Goal: Information Seeking & Learning: Learn about a topic

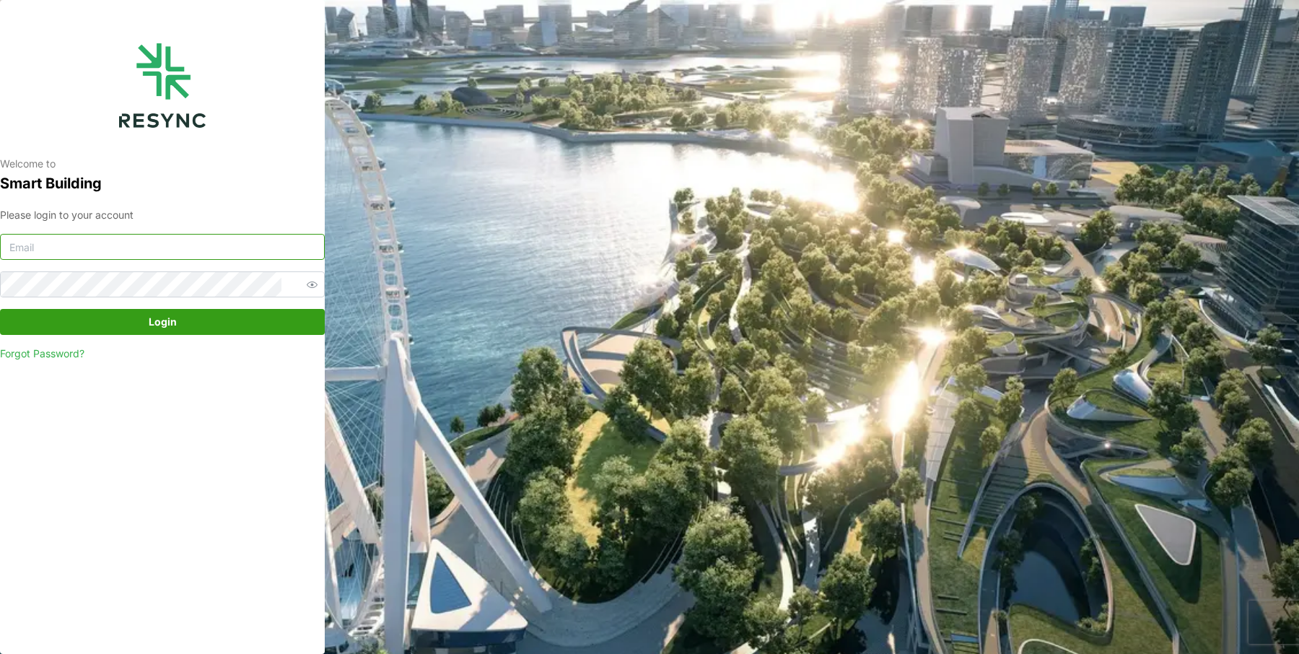
type input "south_beach_tower_display@resynctech.com"
click at [144, 325] on span "Login" at bounding box center [162, 321] width 297 height 25
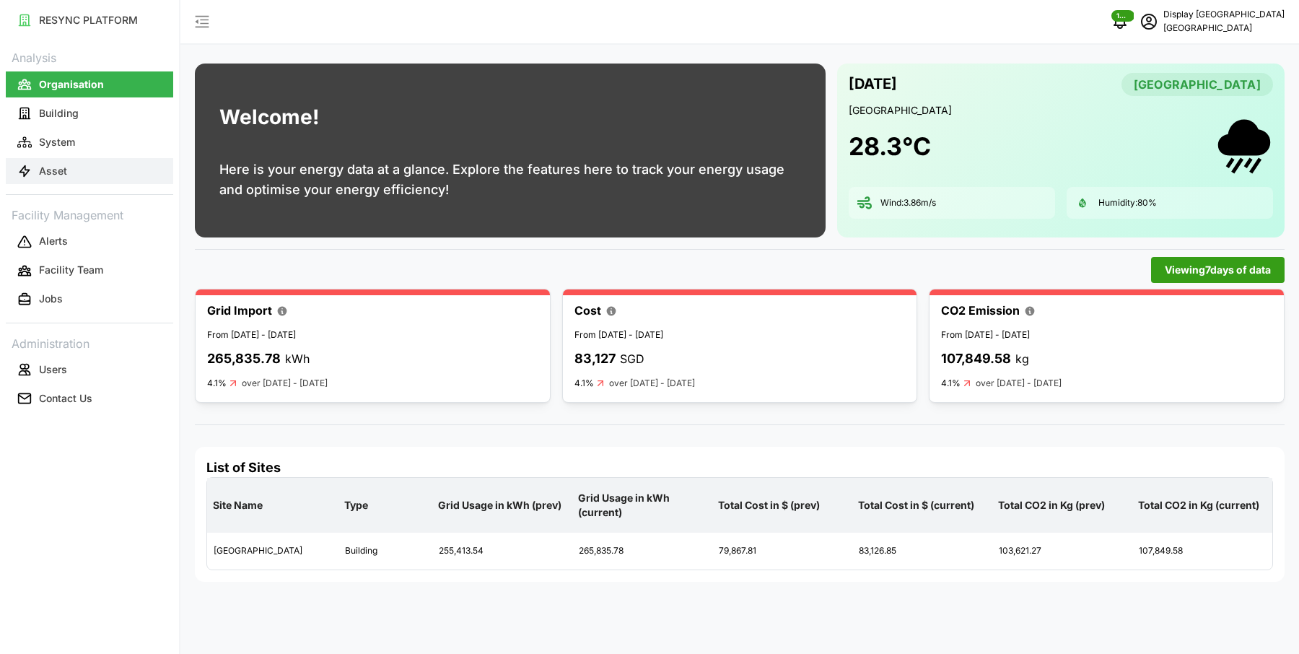
click at [76, 172] on button "Asset" at bounding box center [89, 171] width 167 height 26
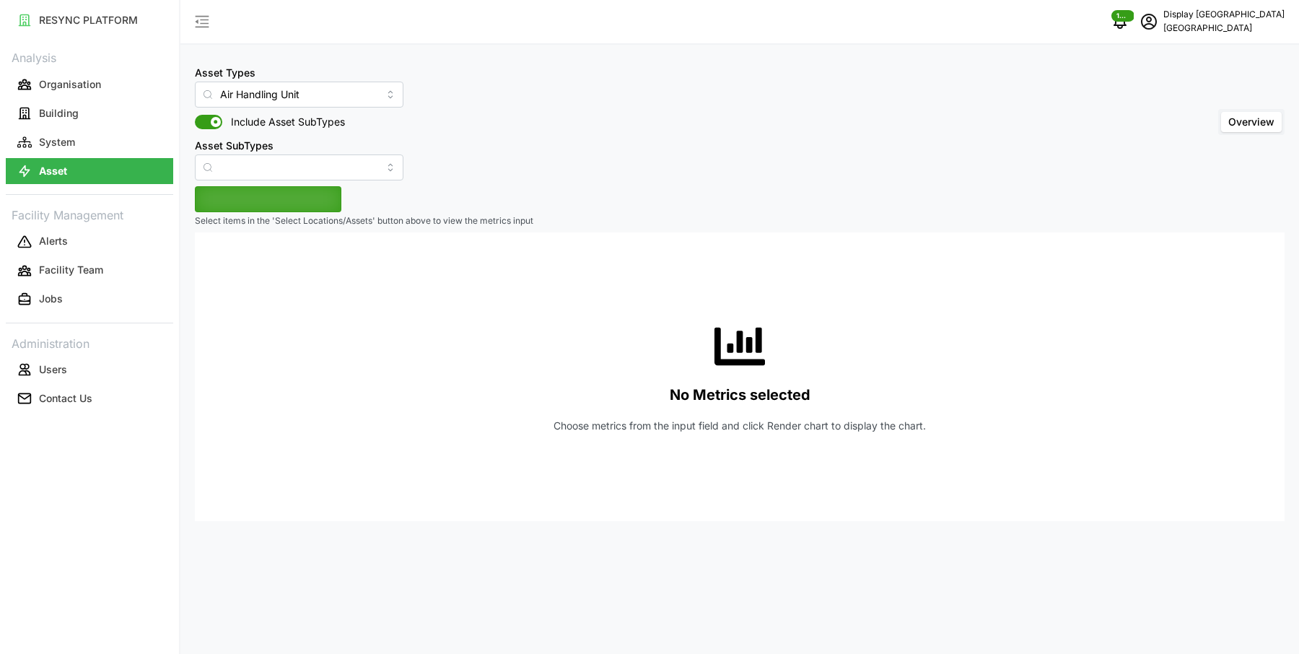
type input "Air Handling Unit"
click at [307, 93] on input "Air Handling Unit" at bounding box center [299, 95] width 208 height 26
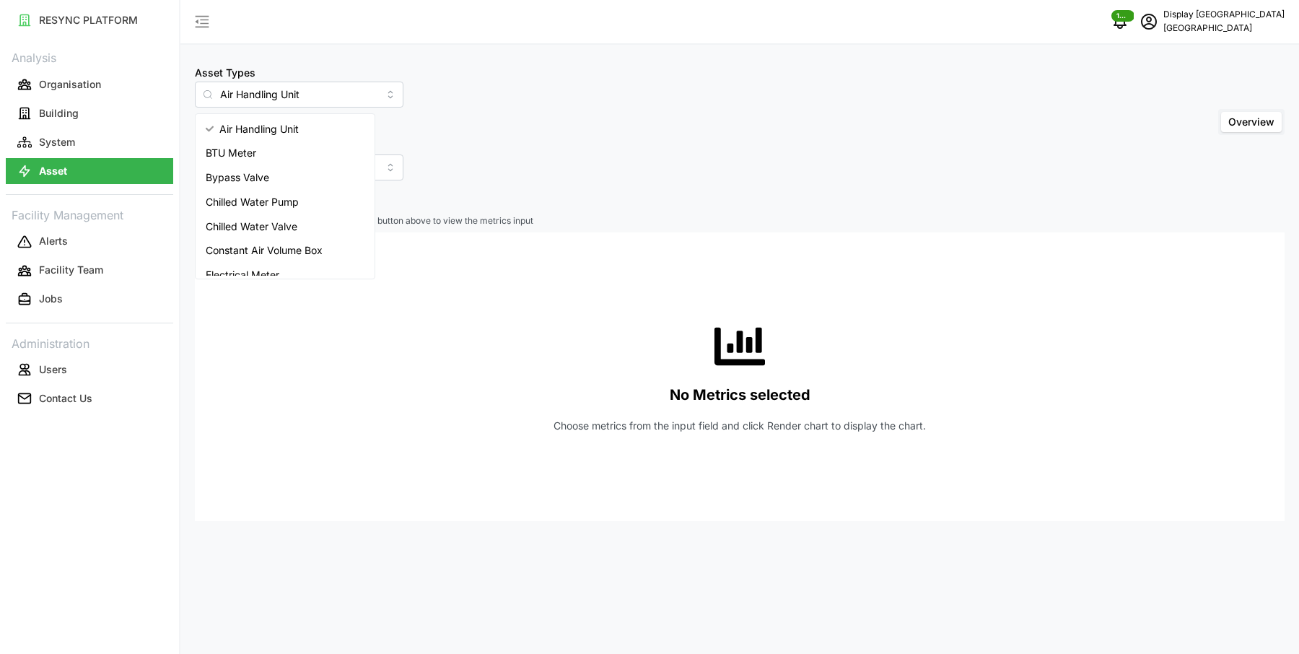
click at [538, 106] on div "Asset Types Air Handling Unit Include Asset SubTypes Asset SubTypes Overview" at bounding box center [739, 121] width 1089 height 117
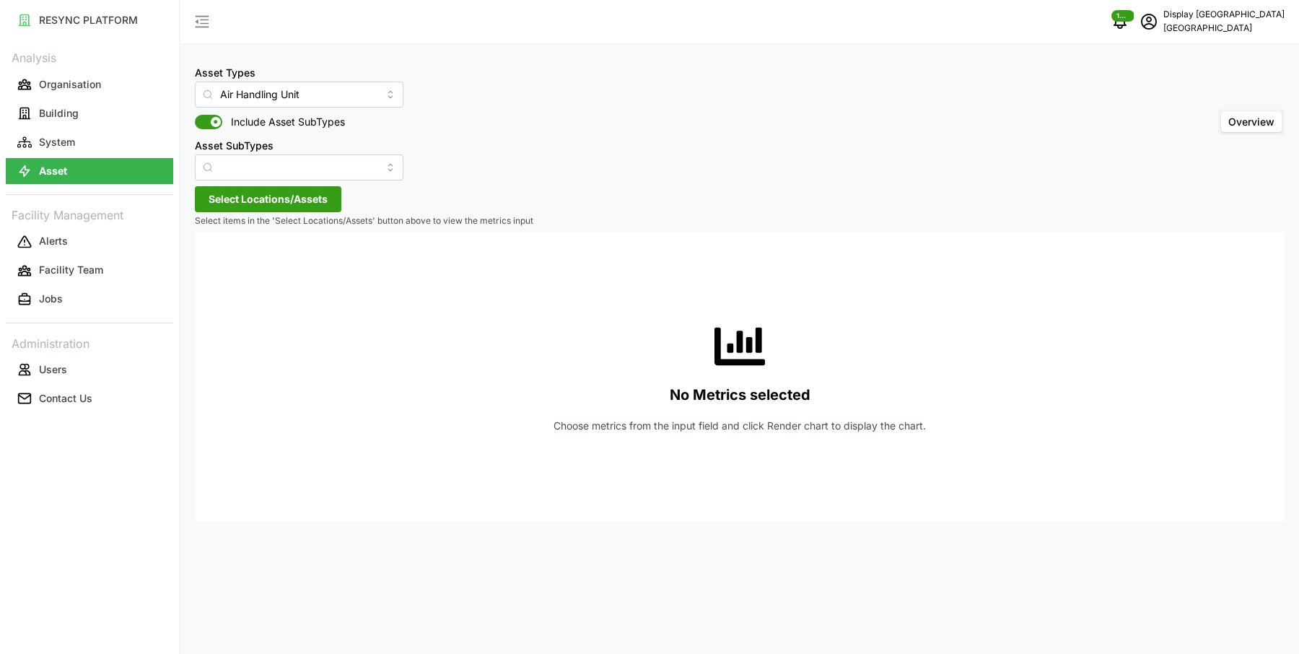
click at [281, 203] on span "Select Locations/Assets" at bounding box center [267, 199] width 119 height 25
click at [206, 266] on div "[GEOGRAPHIC_DATA]" at bounding box center [295, 251] width 201 height 67
click at [216, 266] on icon at bounding box center [214, 264] width 12 height 12
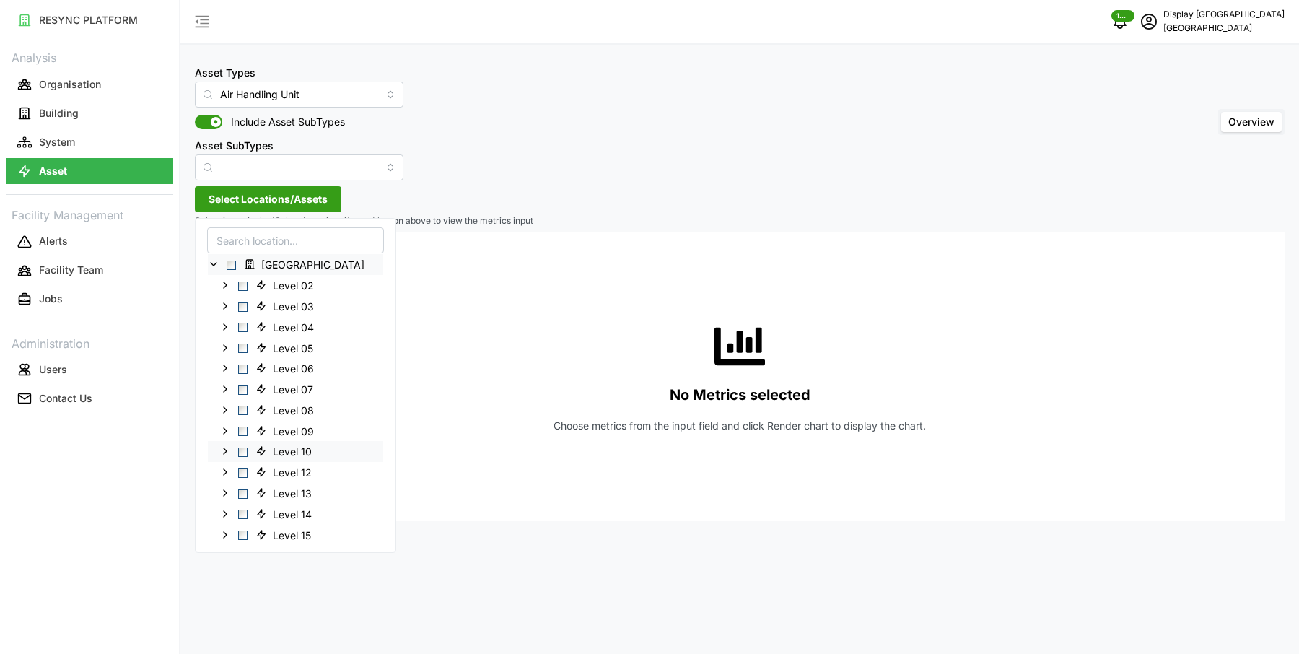
click at [242, 447] on span "Select Level 10" at bounding box center [242, 451] width 9 height 9
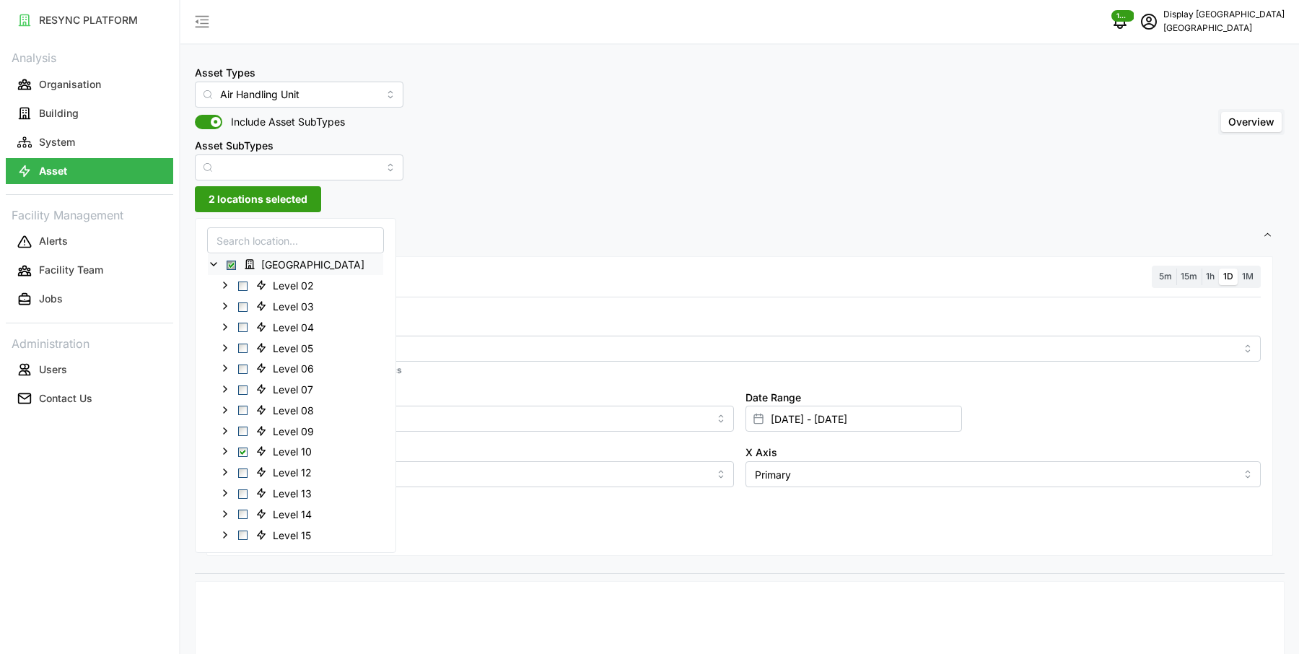
click at [435, 312] on div at bounding box center [739, 306] width 1053 height 12
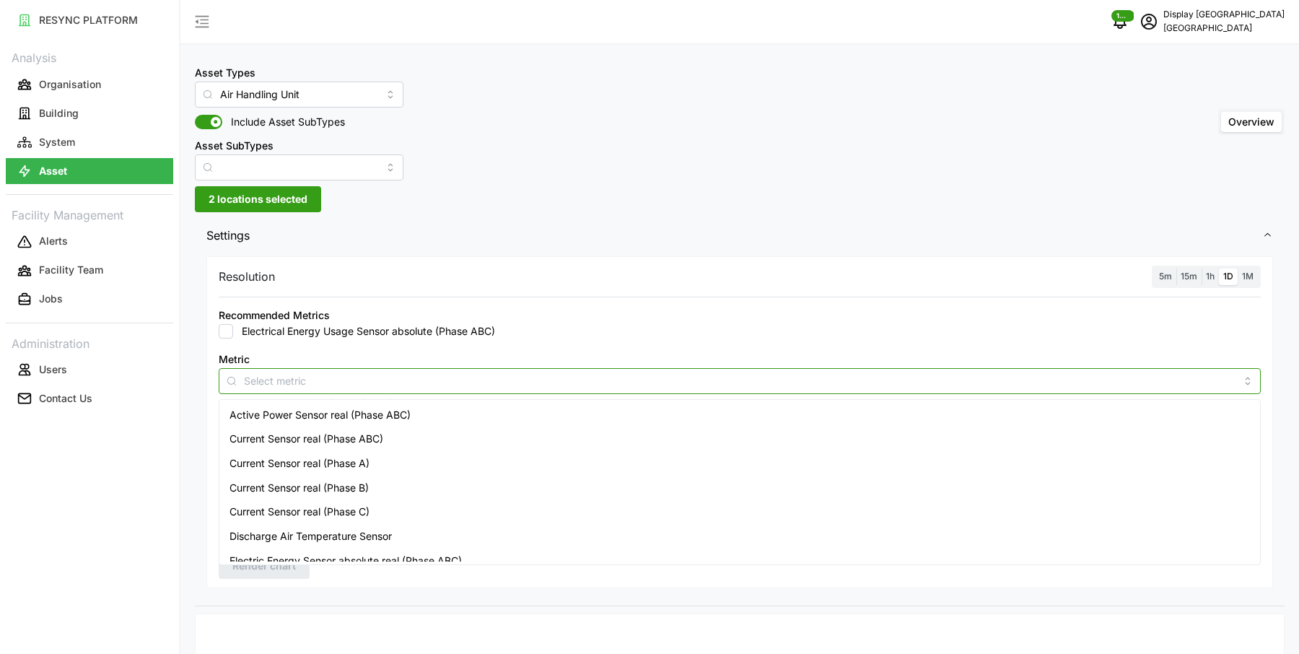
click at [400, 368] on div at bounding box center [740, 381] width 1042 height 26
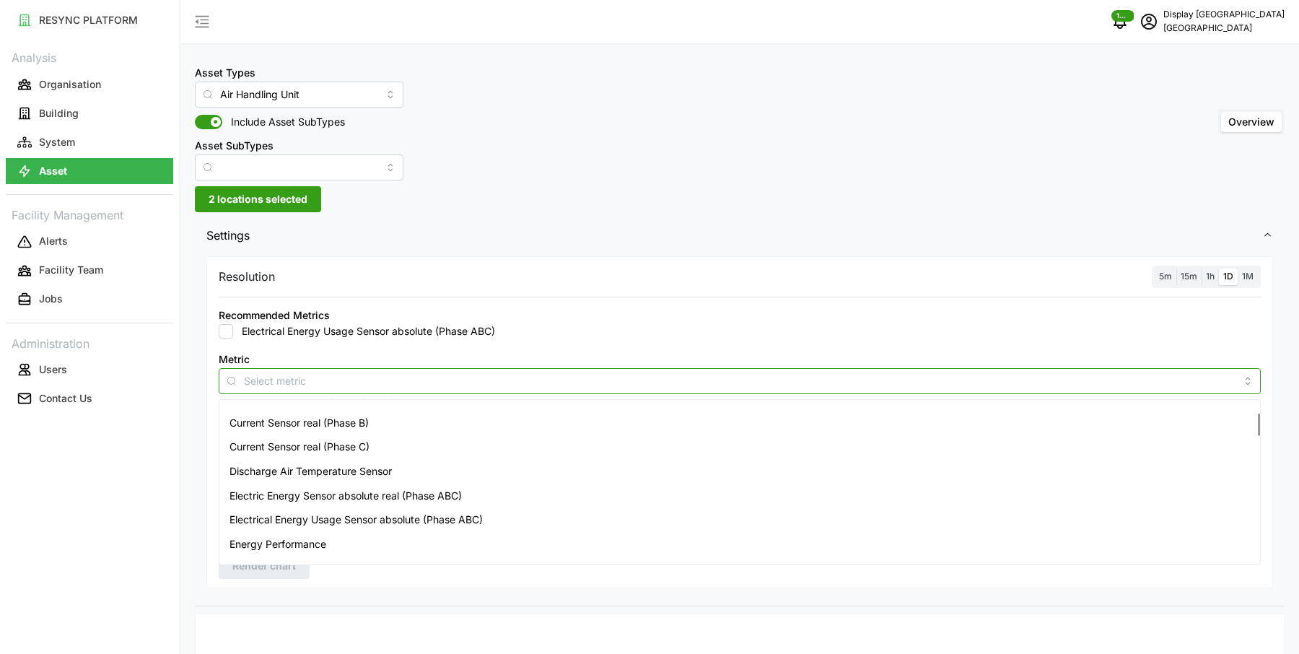
scroll to position [78, 0]
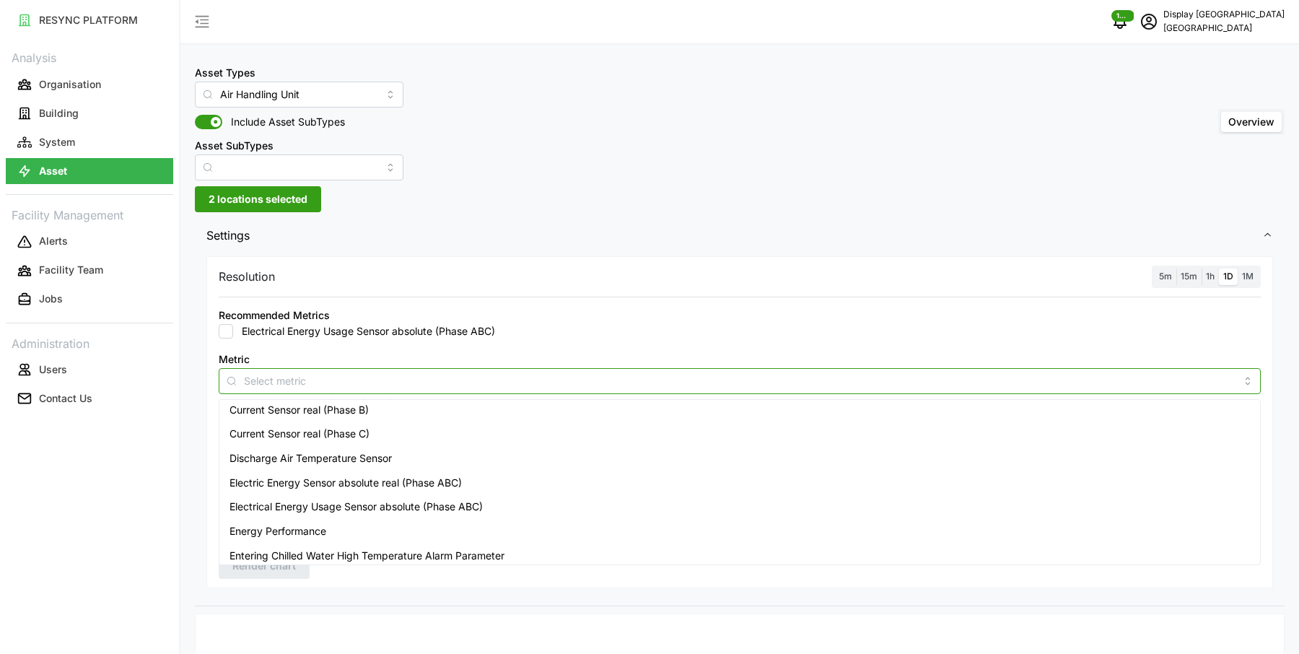
click at [401, 486] on span "Electric Energy Sensor absolute real (Phase ABC)" at bounding box center [345, 483] width 232 height 16
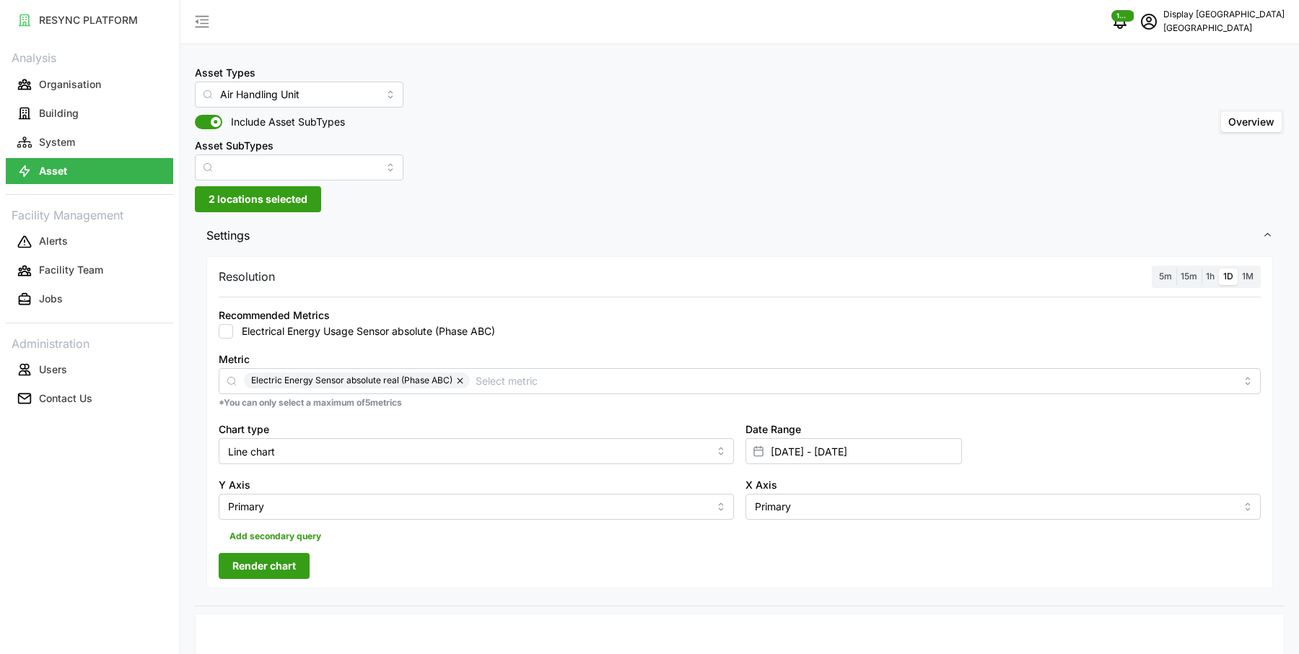
click at [735, 340] on div "Recommended Metrics Electrical Energy Usage Sensor absolute (Phase ABC)" at bounding box center [739, 322] width 1053 height 44
click at [778, 449] on input "[DATE] - [DATE]" at bounding box center [853, 451] width 216 height 26
click at [774, 247] on button "button" at bounding box center [776, 240] width 26 height 26
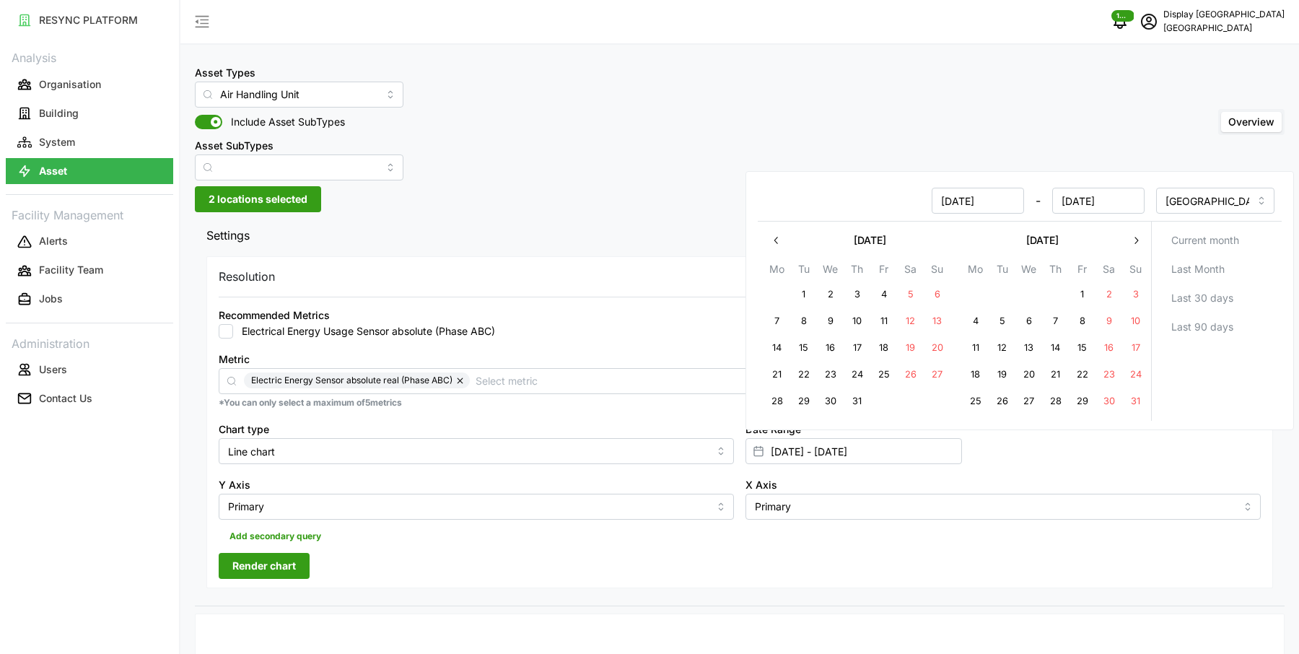
click at [807, 292] on button "1" at bounding box center [804, 294] width 26 height 26
type input "[DATE] - [DATE]"
type input "[DATE]"
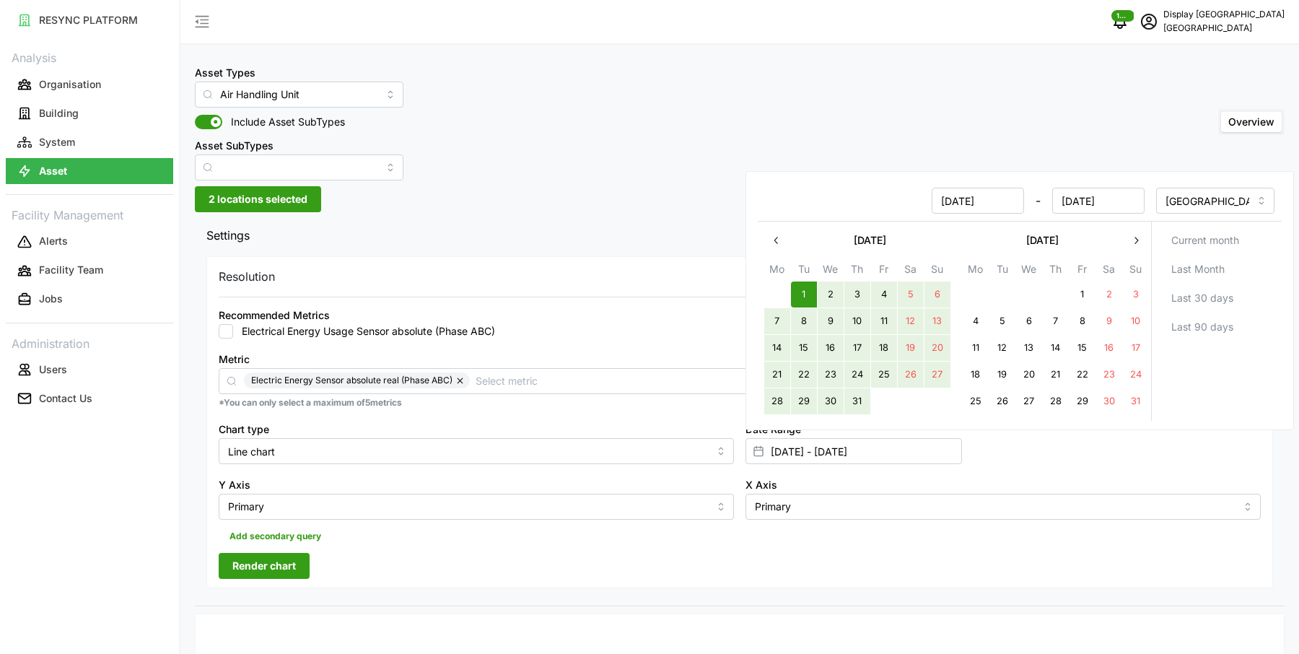
click at [862, 395] on button "31" at bounding box center [857, 401] width 26 height 26
type input "[DATE] - [DATE]"
type input "[DATE]"
click at [290, 561] on span "Render chart" at bounding box center [263, 565] width 63 height 25
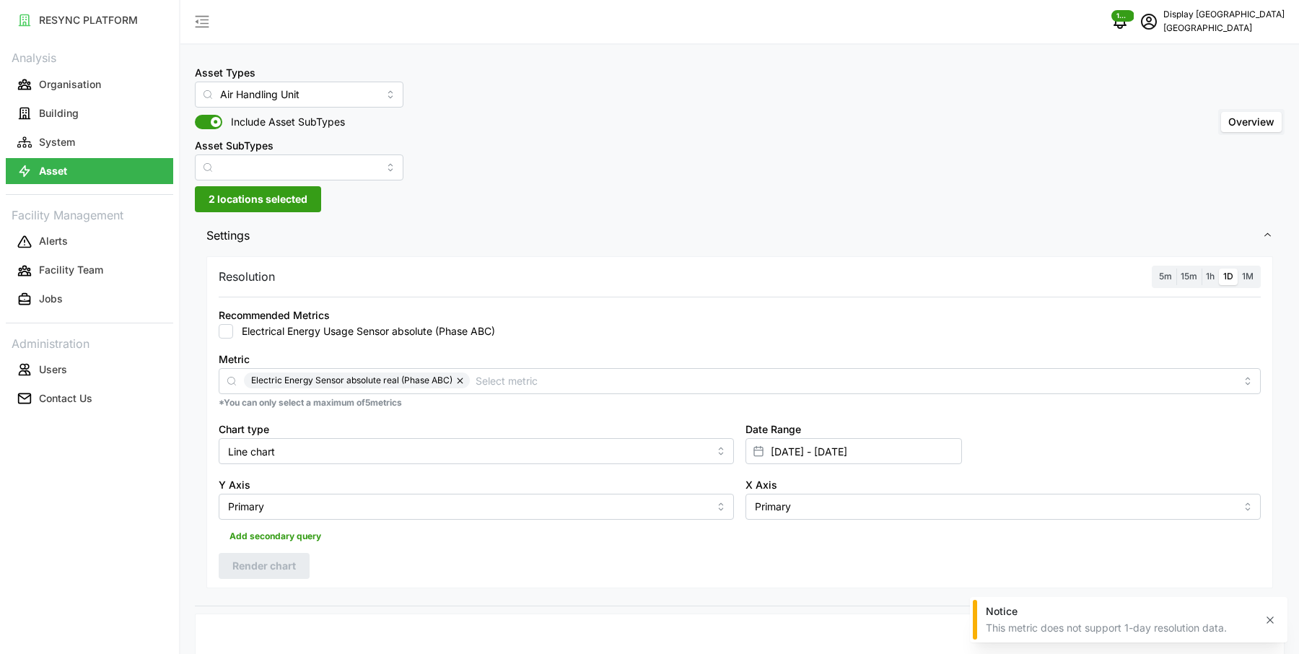
click at [1213, 278] on span "1h" at bounding box center [1209, 276] width 9 height 11
click at [1201, 268] on input "1h" at bounding box center [1201, 268] width 0 height 0
click at [856, 449] on input "[DATE] - [DATE]" at bounding box center [853, 451] width 216 height 26
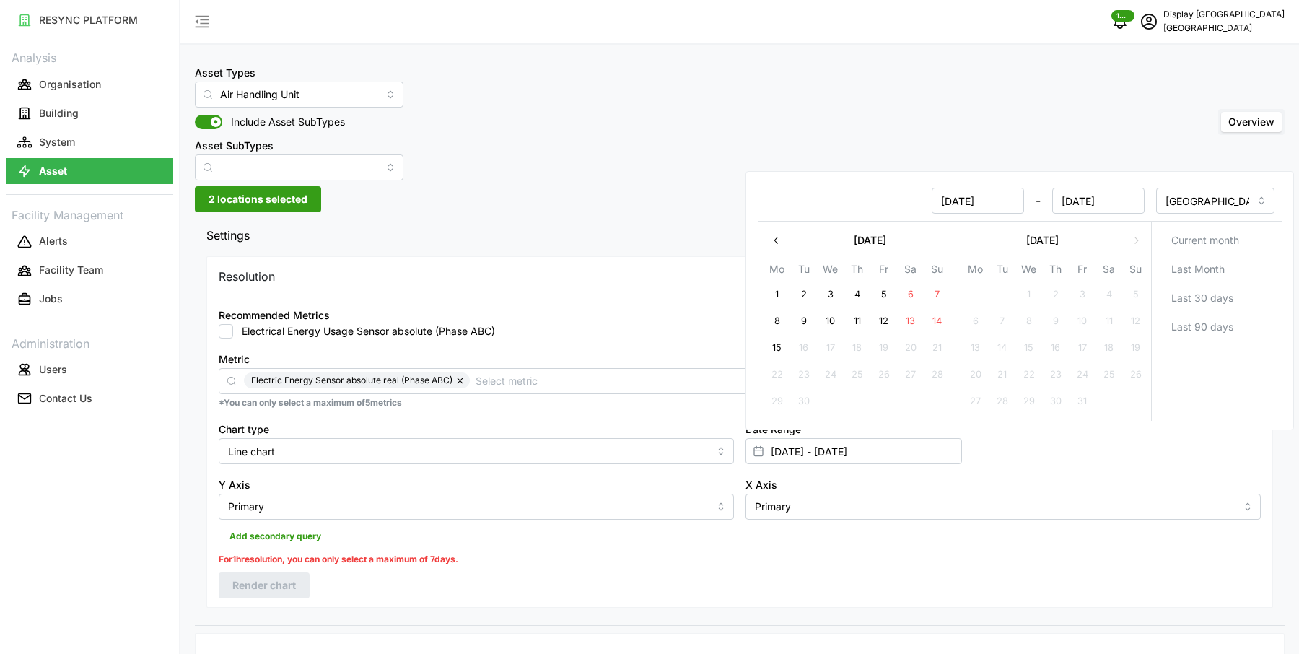
click at [778, 234] on icon "button" at bounding box center [776, 240] width 12 height 12
click at [860, 398] on button "31" at bounding box center [857, 401] width 26 height 26
type input "[DATE] - [DATE]"
type input "[DATE]"
click at [1081, 294] on button "1" at bounding box center [1082, 294] width 26 height 26
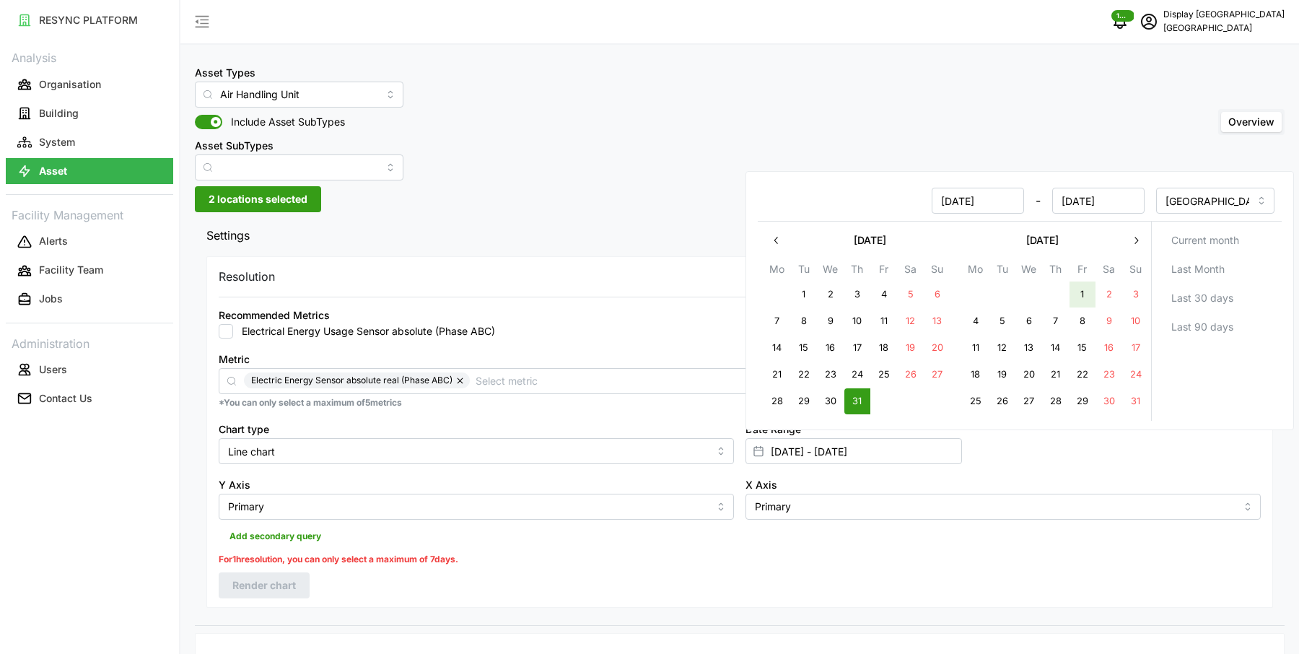
type input "[DATE] - [DATE]"
type input "[DATE]"
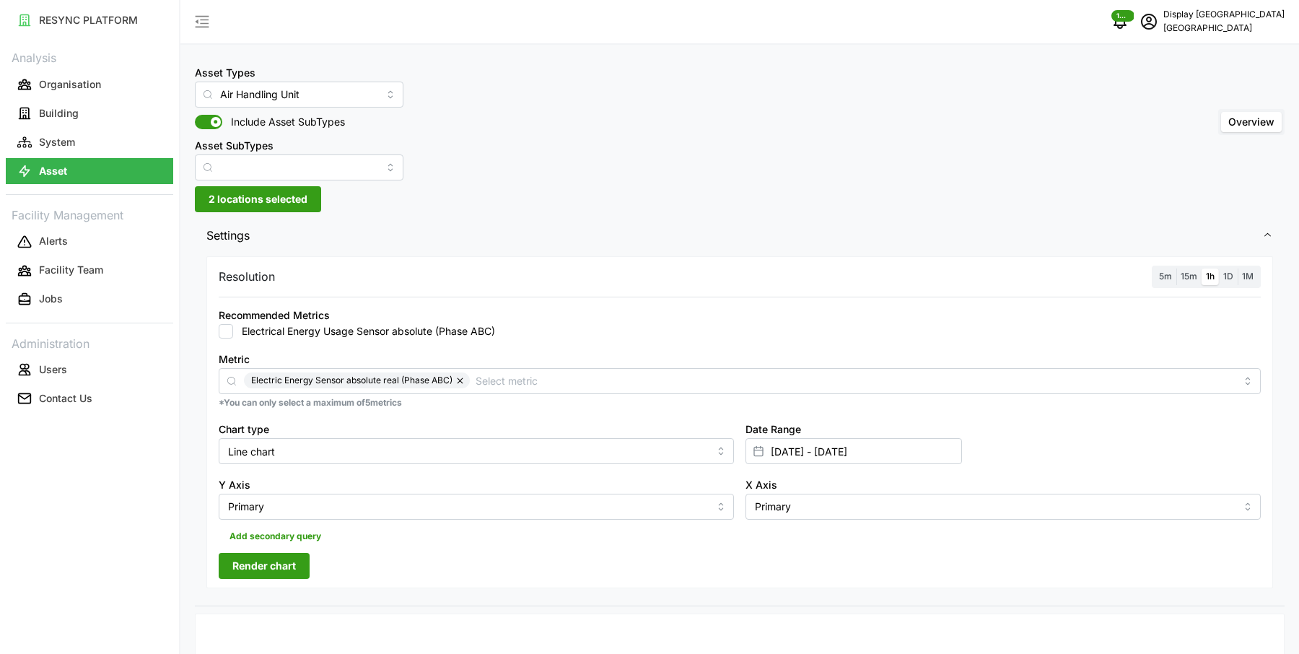
click at [576, 266] on div "Resolution 5m 15m 1h 1D 1M" at bounding box center [740, 276] width 1042 height 22
click at [297, 561] on button "Render chart" at bounding box center [264, 566] width 91 height 26
click at [459, 379] on button "button" at bounding box center [460, 380] width 17 height 16
click at [346, 333] on label "Electrical Energy Usage Sensor absolute (Phase ABC)" at bounding box center [364, 331] width 262 height 14
click at [233, 333] on input "Electrical Energy Usage Sensor absolute (Phase ABC)" at bounding box center [226, 331] width 14 height 14
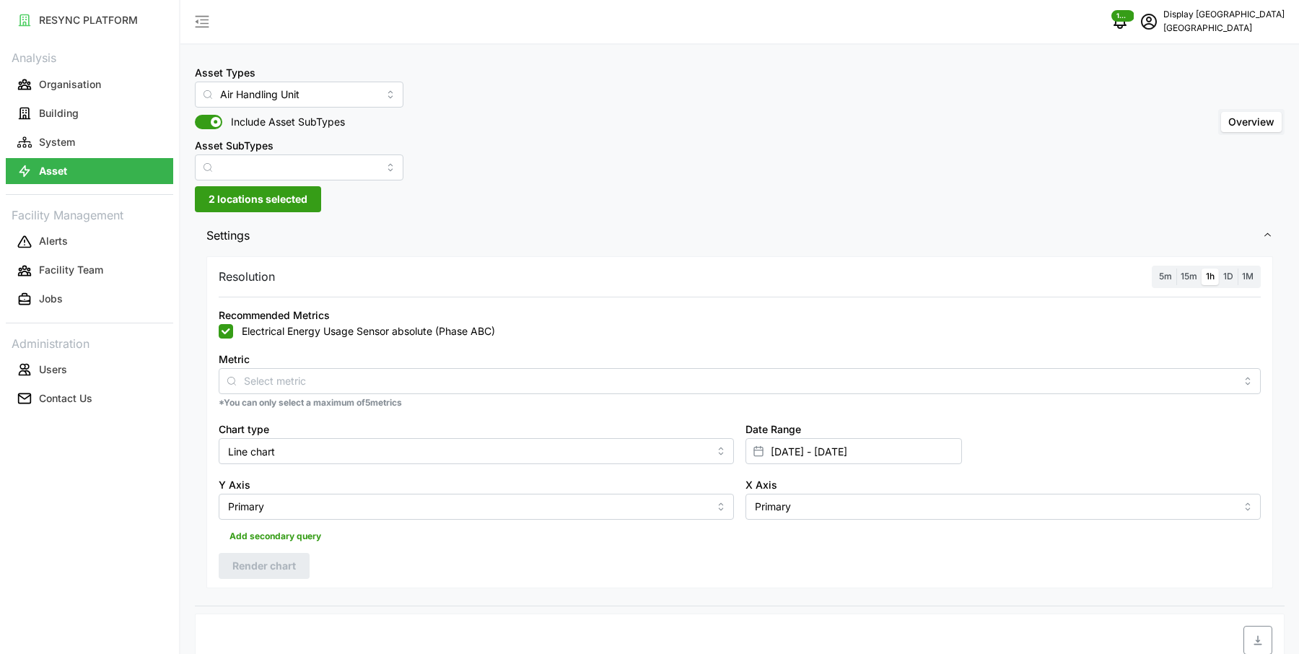
checkbox input "true"
click at [1231, 275] on span "1D" at bounding box center [1228, 276] width 10 height 11
click at [1218, 268] on input "1D" at bounding box center [1218, 268] width 0 height 0
click at [814, 452] on input "[DATE] - [DATE]" at bounding box center [853, 451] width 216 height 26
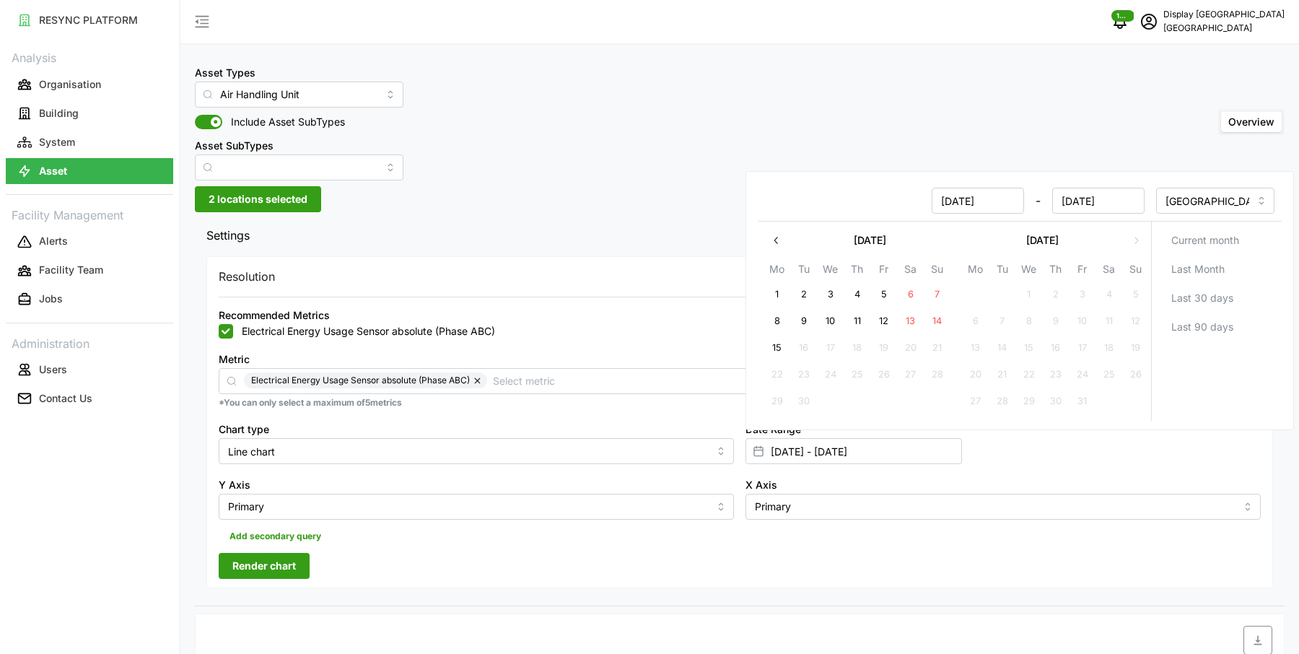
click at [782, 229] on button "button" at bounding box center [776, 240] width 26 height 26
click at [806, 297] on button "1" at bounding box center [804, 294] width 26 height 26
type input "[DATE] - [DATE]"
type input "[DATE]"
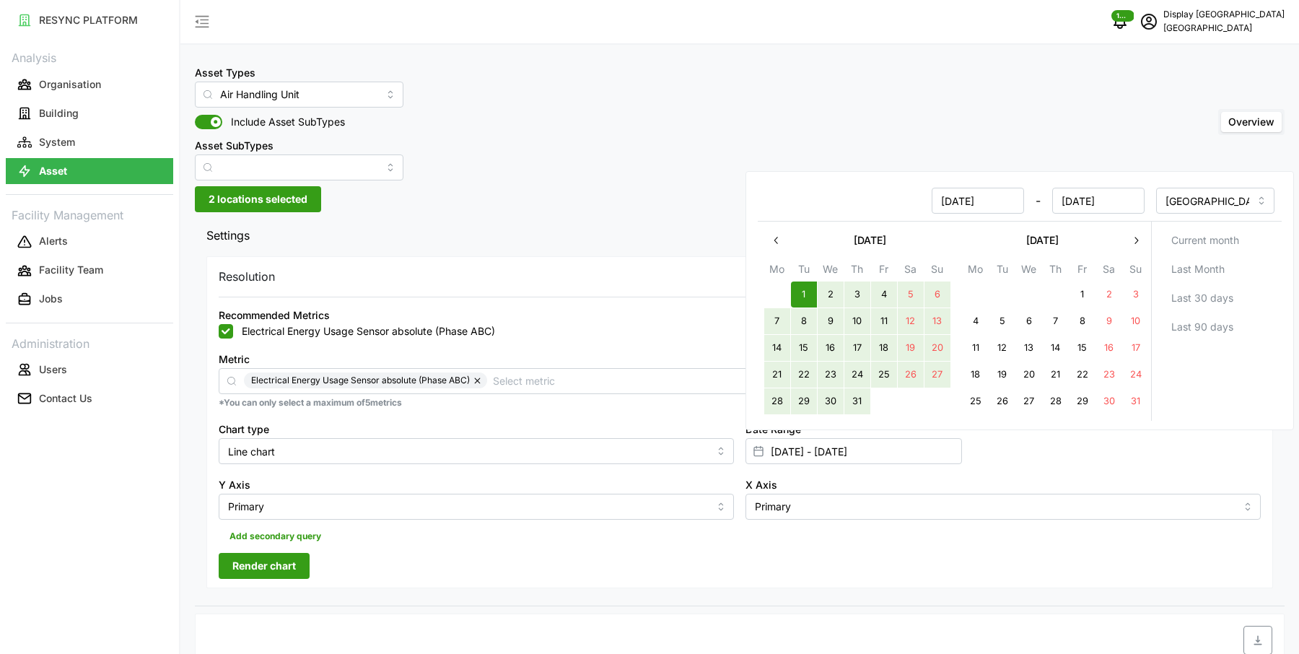
click at [861, 396] on button "31" at bounding box center [857, 401] width 26 height 26
type input "[DATE] - [DATE]"
type input "[DATE]"
click at [578, 548] on div "Resolution 5m 15m 1h 1D 1M Recommended Metrics Electrical Energy Usage Sensor a…" at bounding box center [739, 422] width 1066 height 332
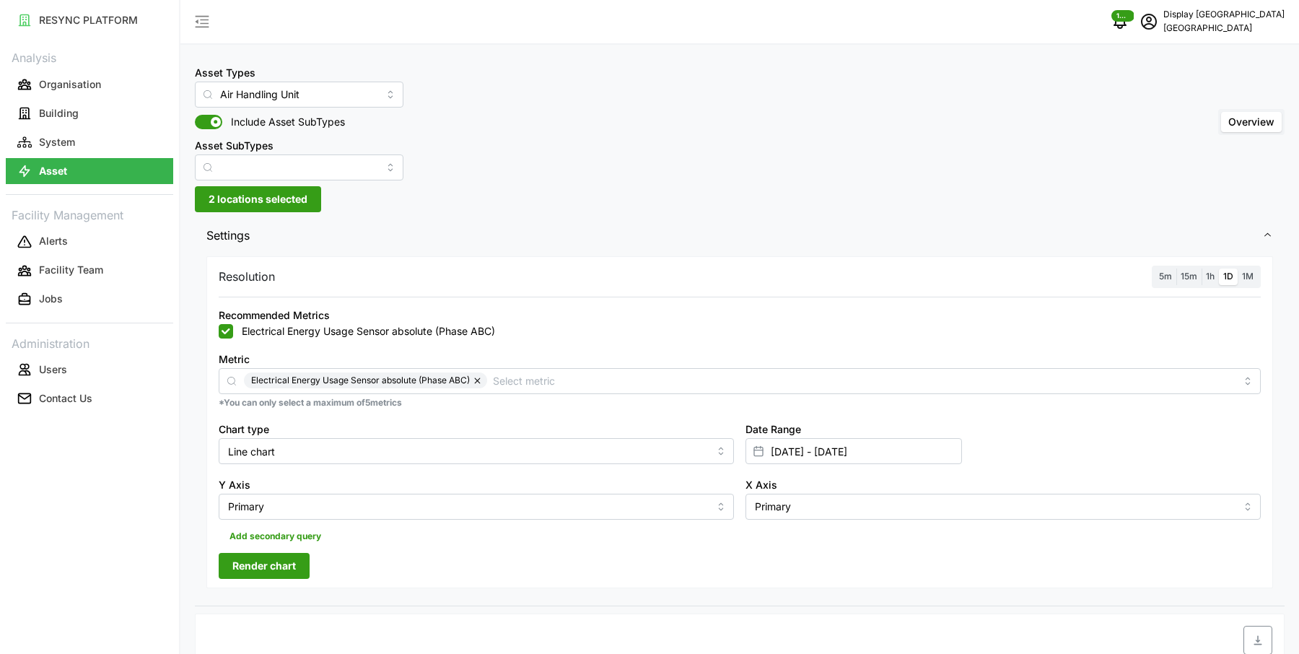
click at [298, 553] on button "Render chart" at bounding box center [264, 566] width 91 height 26
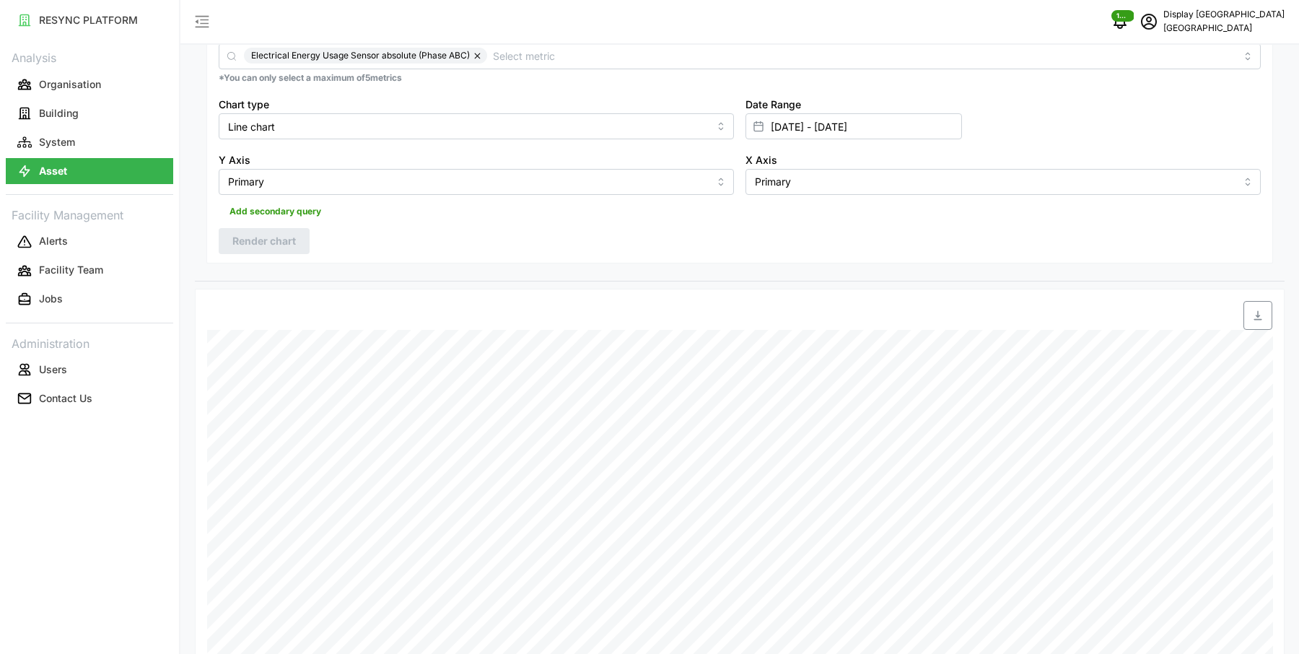
scroll to position [359, 0]
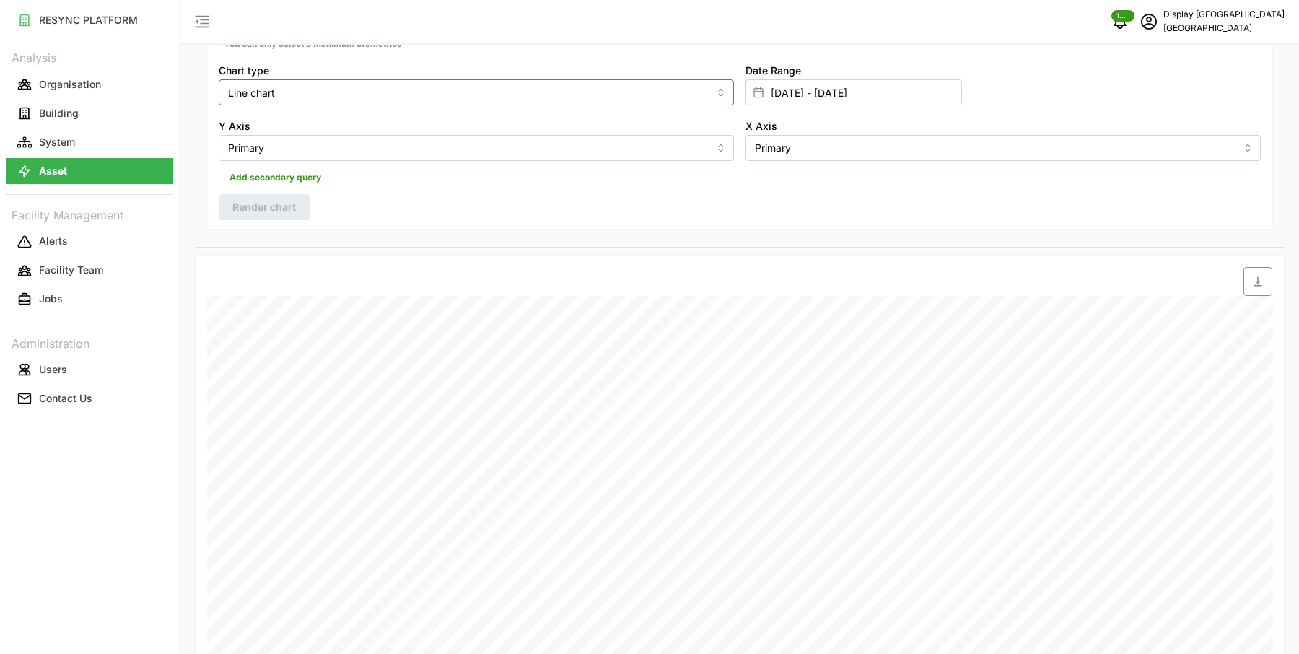
click at [594, 98] on input "Line chart" at bounding box center [476, 92] width 515 height 26
click at [504, 144] on div "Bar chart" at bounding box center [476, 151] width 508 height 25
type input "Bar chart"
click at [299, 198] on button "Render chart" at bounding box center [264, 207] width 91 height 26
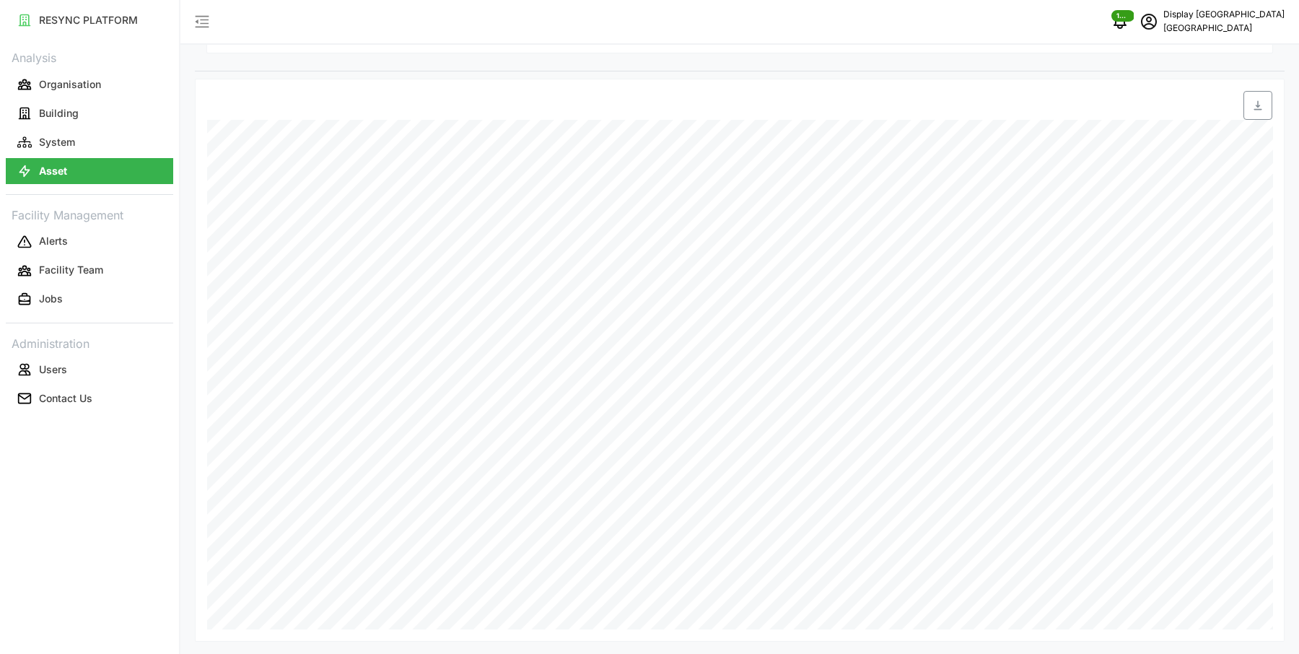
click at [1262, 103] on icon "button" at bounding box center [1258, 106] width 12 height 12
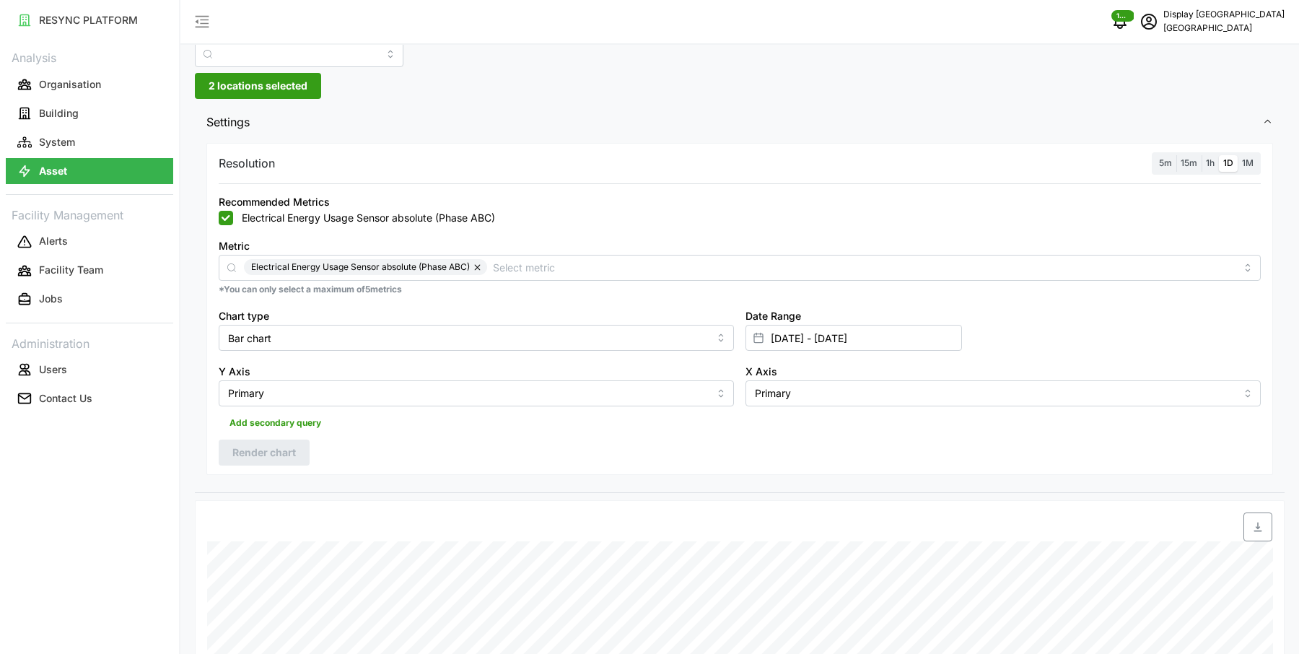
scroll to position [0, 0]
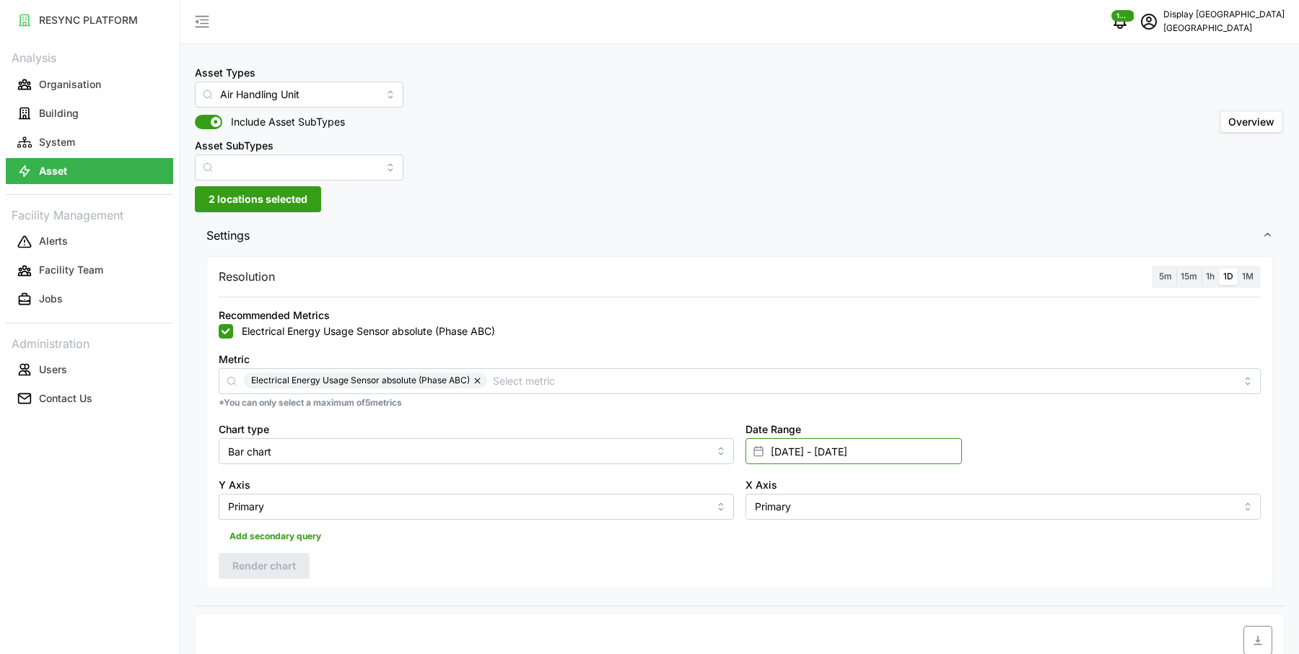
click at [802, 452] on input "[DATE] - [DATE]" at bounding box center [853, 451] width 216 height 26
click at [776, 237] on icon "button" at bounding box center [775, 240] width 4 height 7
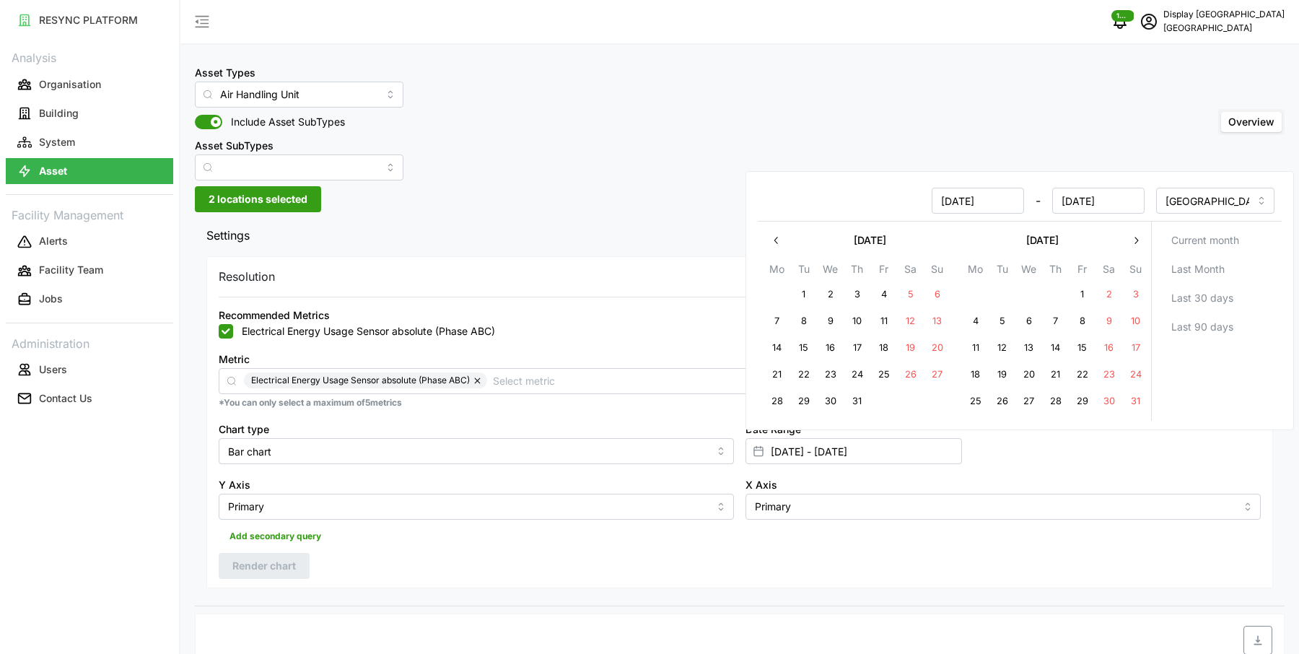
click at [1081, 293] on button "1" at bounding box center [1082, 294] width 26 height 26
type input "[DATE] - [DATE]"
type input "[DATE]"
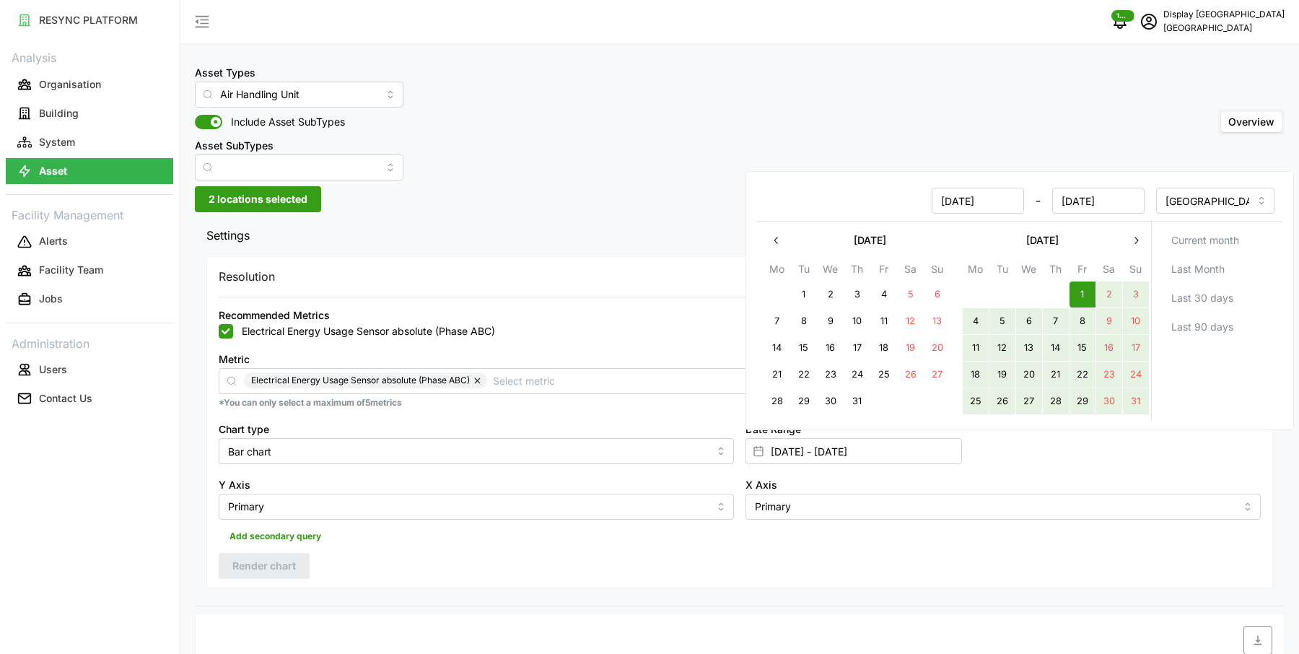
click at [1140, 403] on button "31" at bounding box center [1135, 401] width 26 height 26
type input "[DATE] - [DATE]"
type input "[DATE]"
click at [502, 553] on div "Resolution 5m 15m 1h 1D 1M Recommended Metrics Electrical Energy Usage Sensor a…" at bounding box center [739, 422] width 1066 height 332
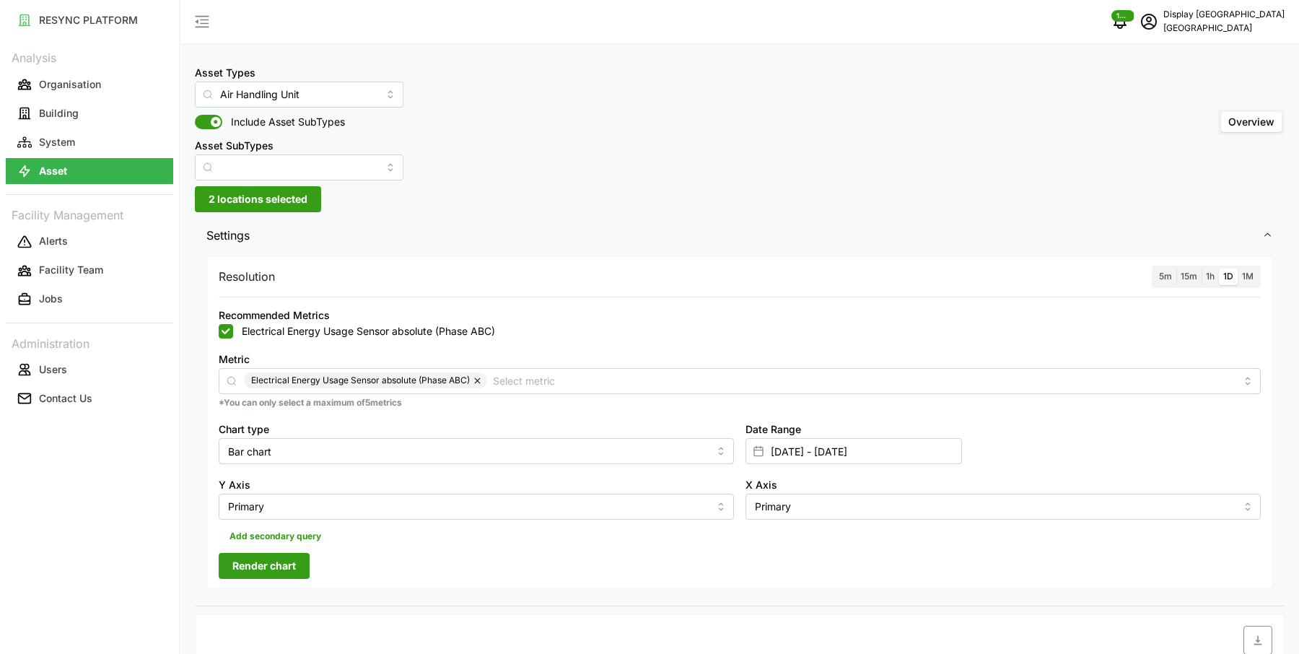
click at [290, 558] on span "Render chart" at bounding box center [263, 565] width 63 height 25
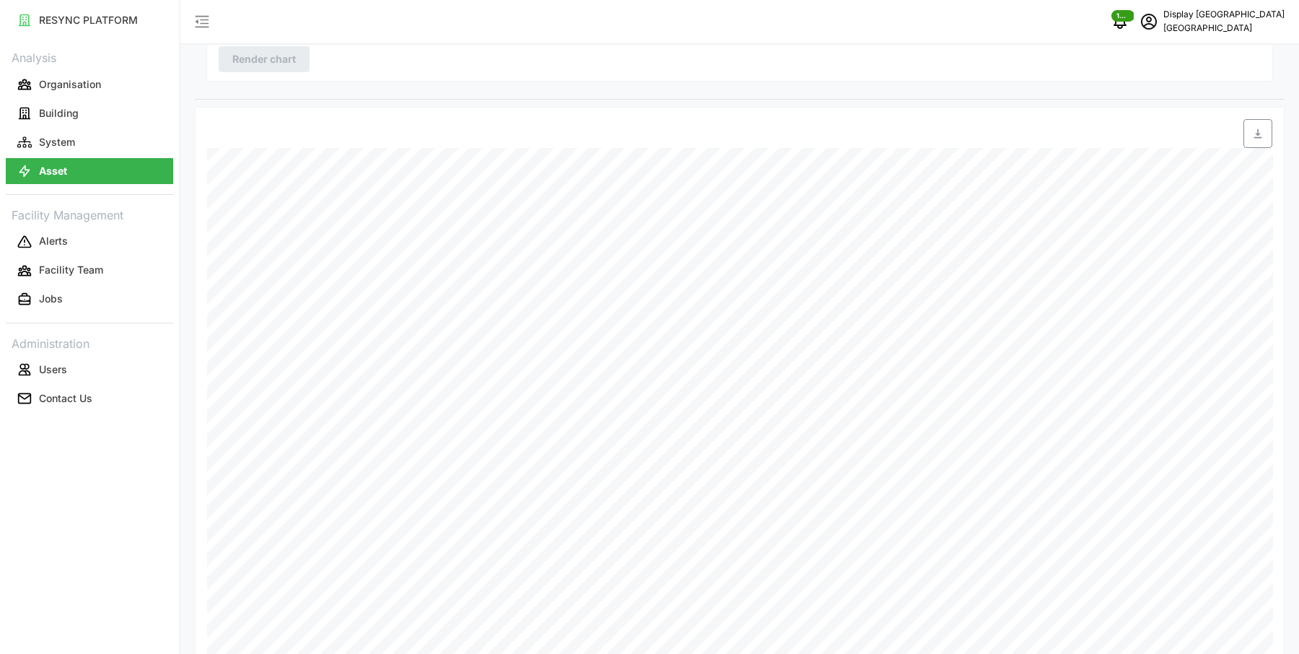
scroll to position [535, 0]
click at [1254, 103] on icon "button" at bounding box center [1258, 106] width 12 height 12
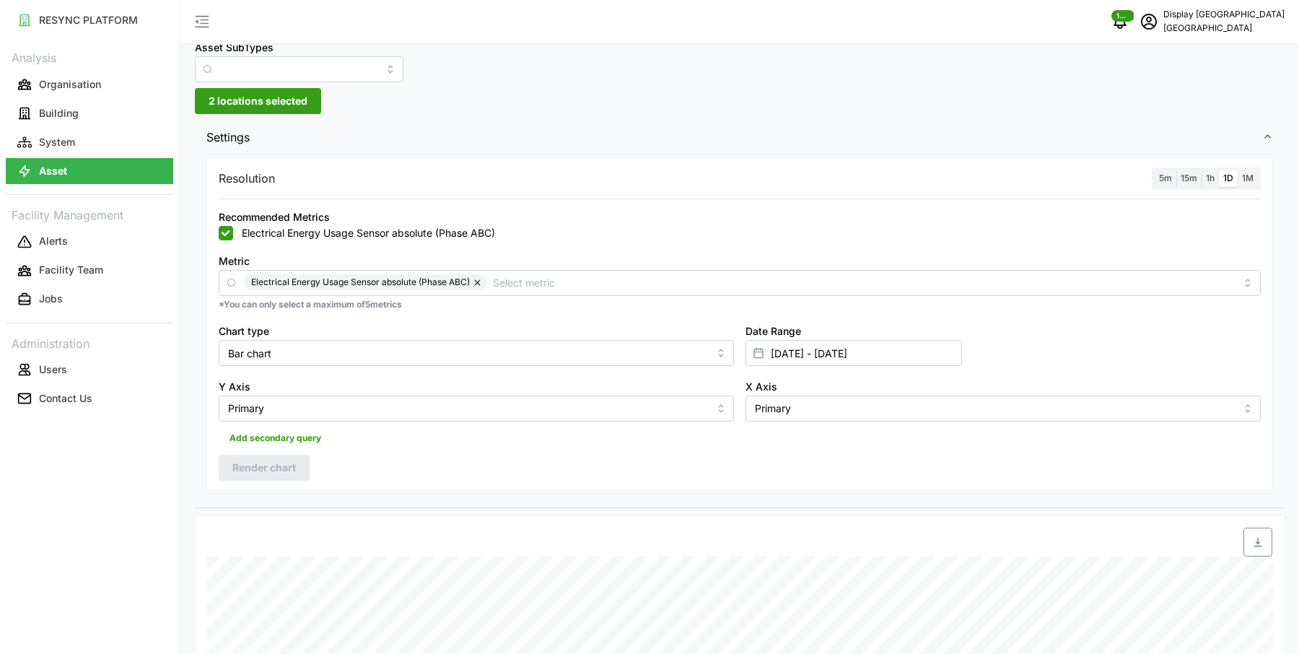
scroll to position [0, 0]
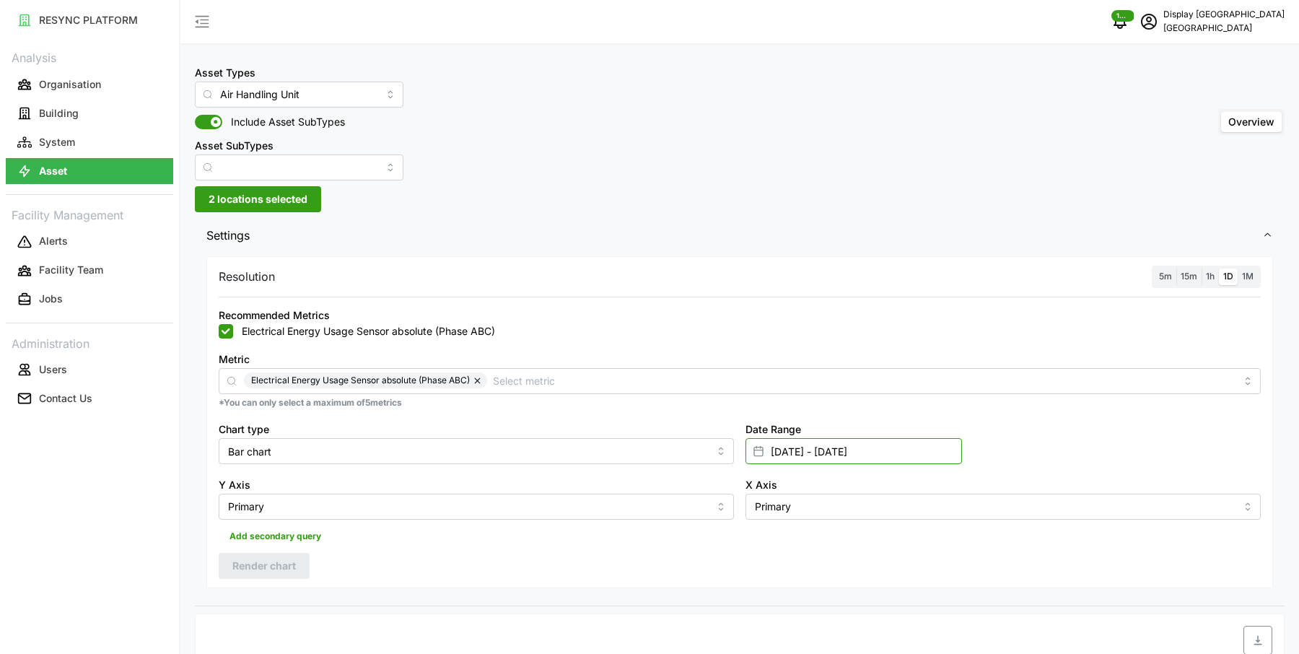
click at [788, 457] on input "[DATE] - [DATE]" at bounding box center [853, 451] width 216 height 26
click at [772, 293] on button "1" at bounding box center [777, 294] width 26 height 26
type input "[DATE] - [DATE]"
type input "[DATE]"
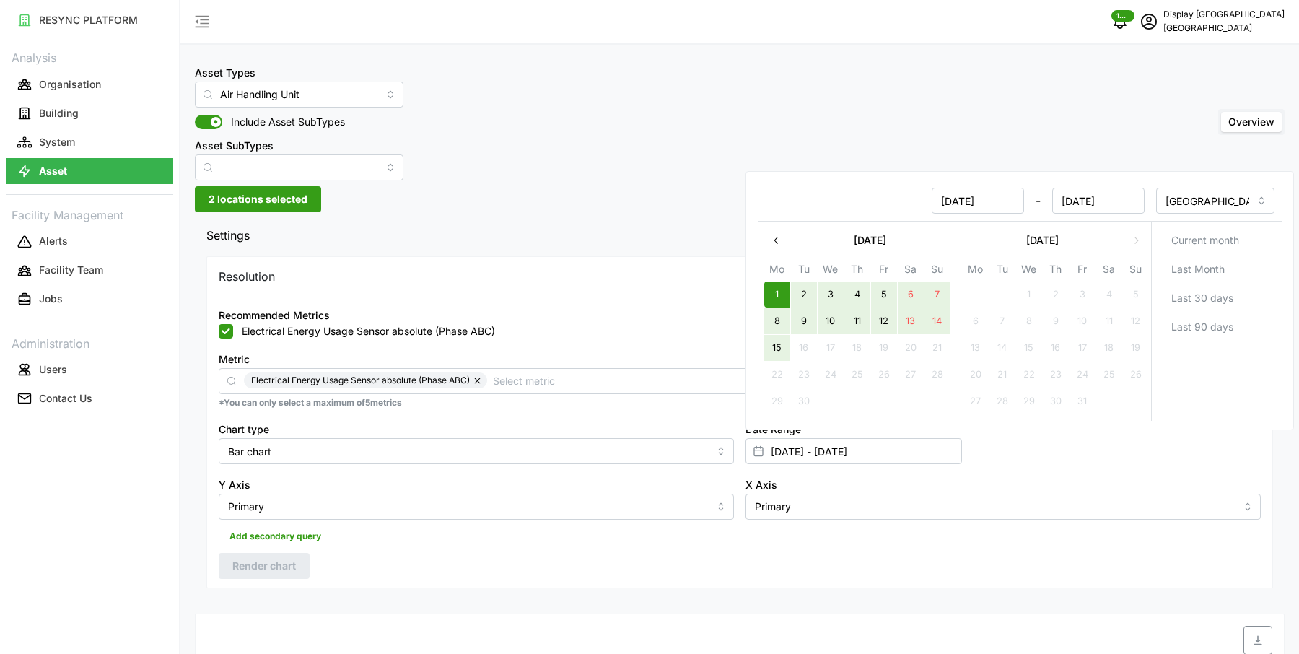
click at [776, 347] on button "15" at bounding box center [777, 348] width 26 height 26
type input "[DATE] - [DATE]"
type input "[DATE]"
click at [622, 555] on div "Resolution 5m 15m 1h 1D 1M Recommended Metrics Electrical Energy Usage Sensor a…" at bounding box center [739, 422] width 1066 height 332
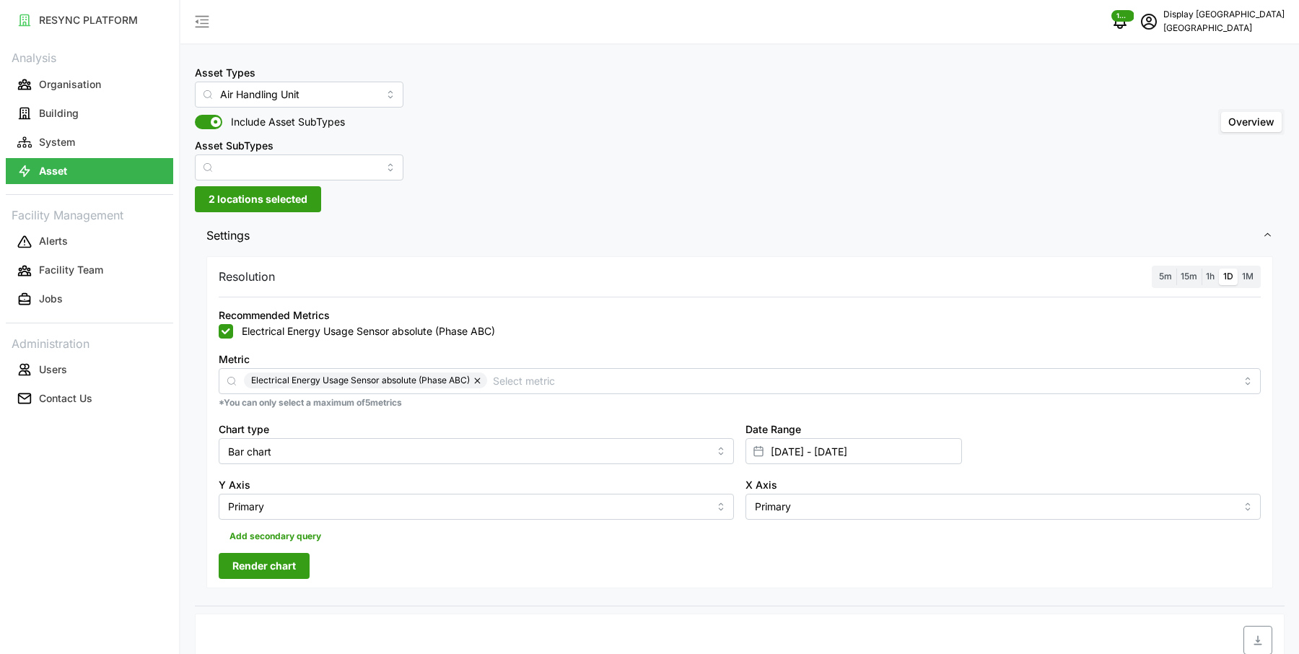
click at [303, 556] on button "Render chart" at bounding box center [264, 566] width 91 height 26
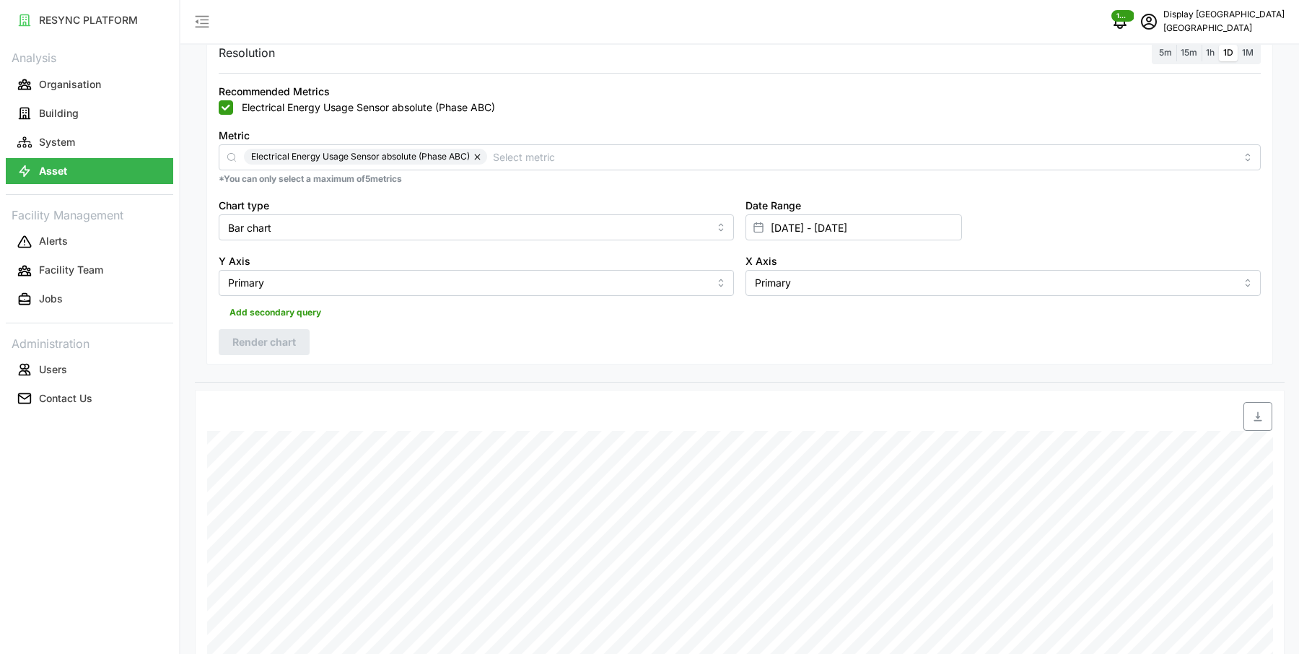
scroll to position [535, 0]
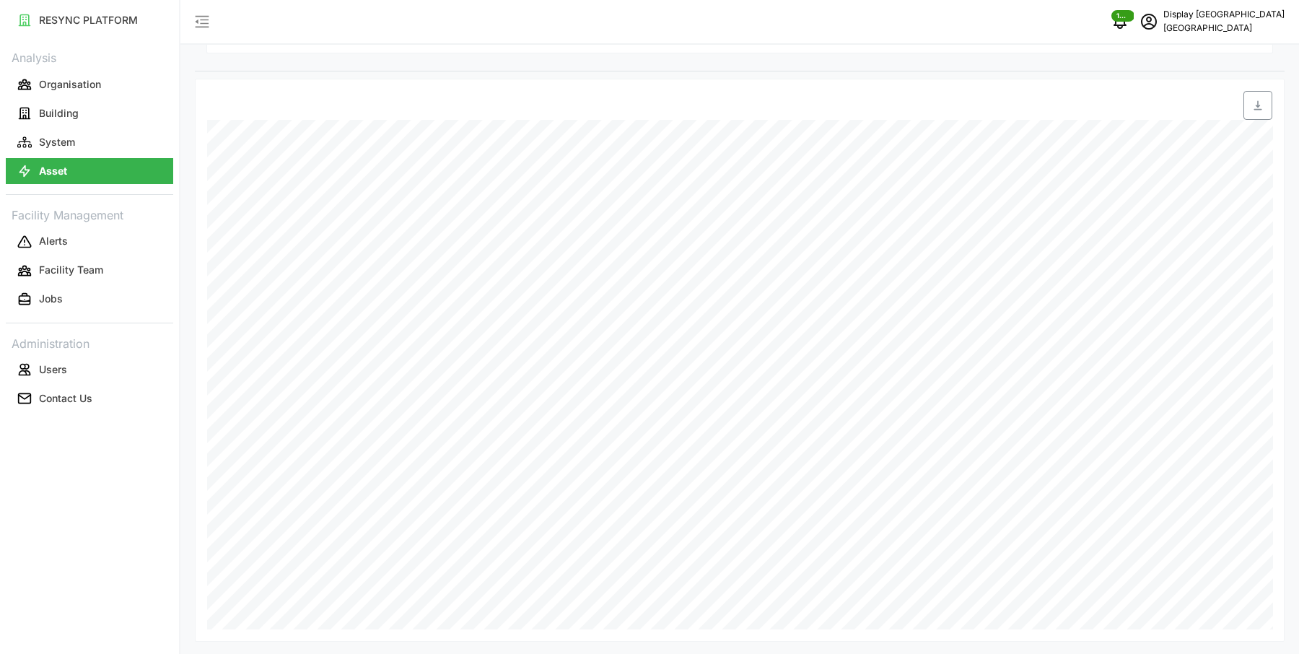
click at [1258, 106] on icon "button" at bounding box center [1258, 106] width 12 height 12
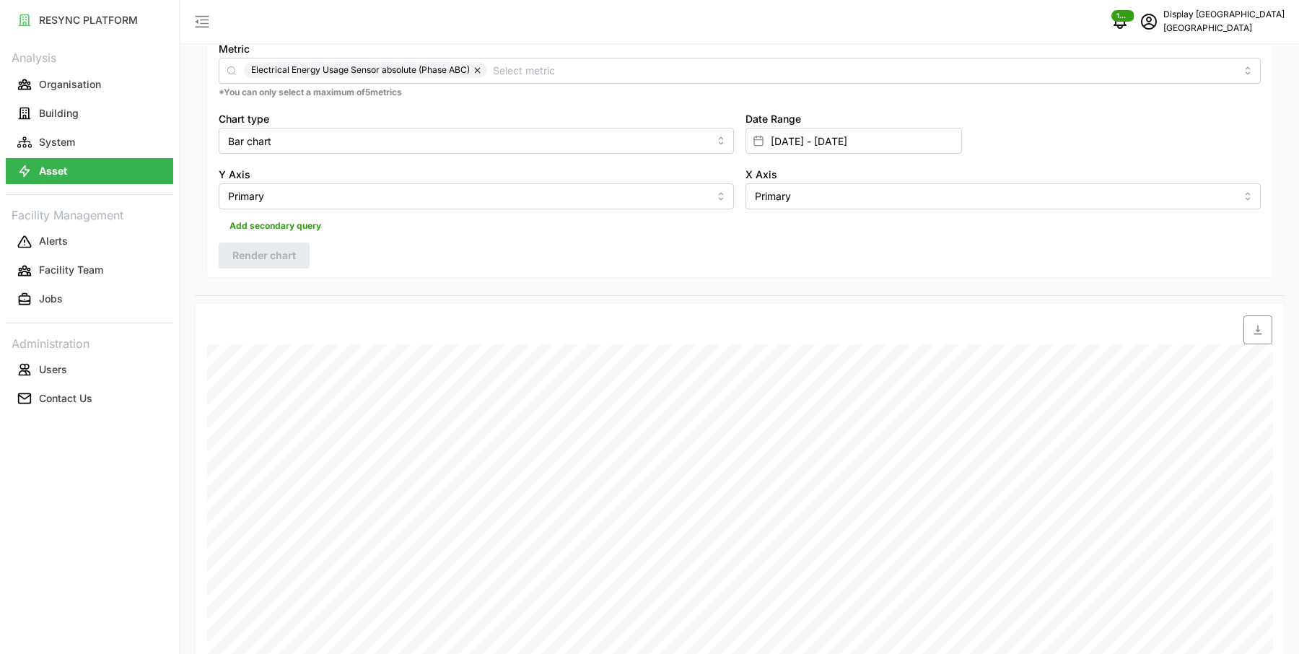
scroll to position [0, 0]
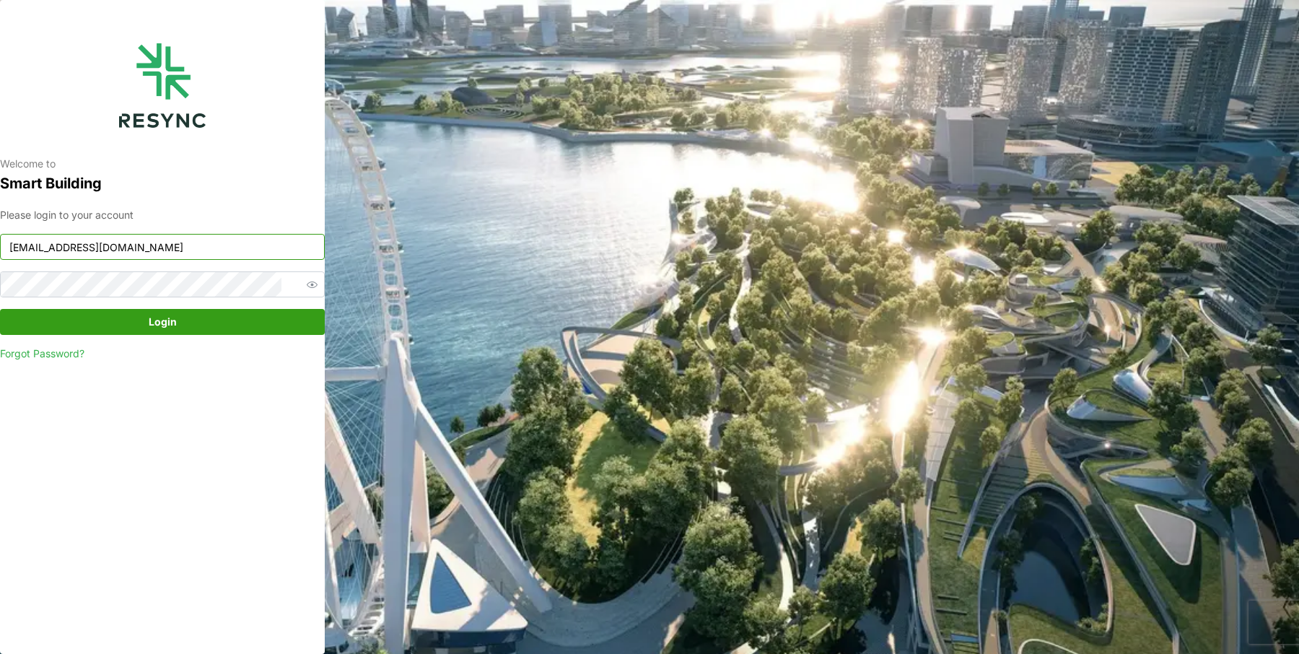
click at [166, 255] on input "south_beach_tower_display@resynctech.com" at bounding box center [162, 247] width 325 height 26
type input "changi_airport_group_display@resynctech.com"
click at [222, 327] on span "Login" at bounding box center [162, 321] width 297 height 25
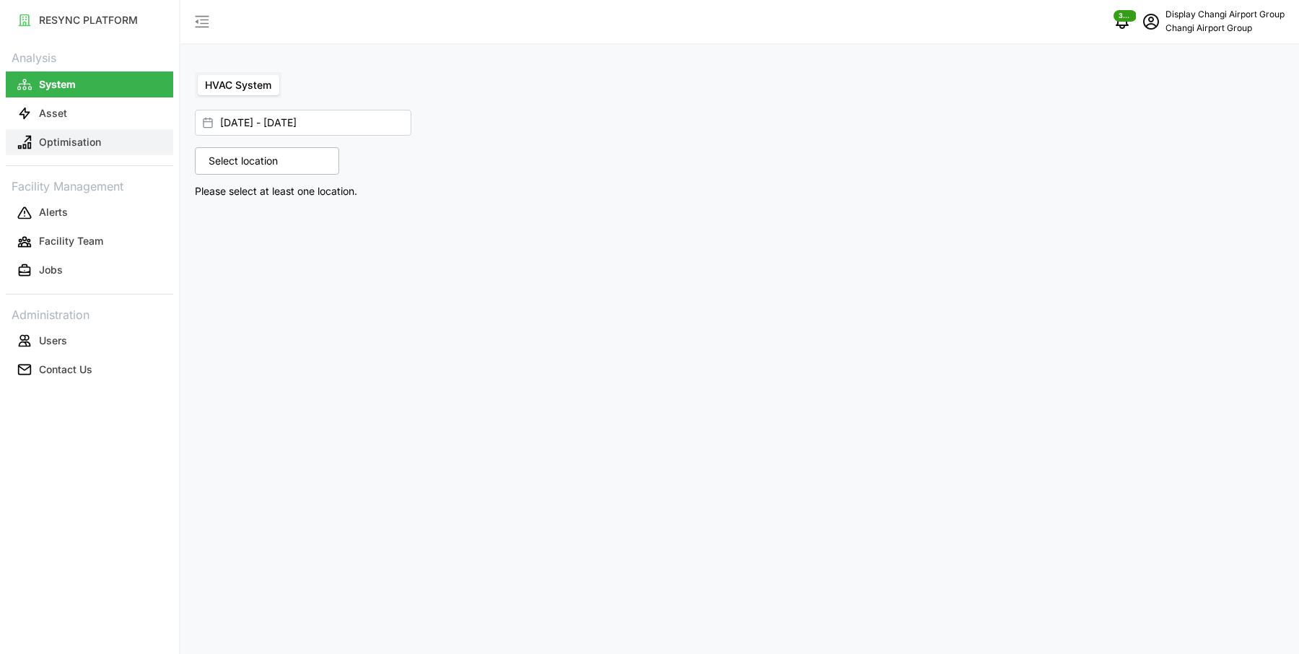
click at [110, 133] on button "Optimisation" at bounding box center [89, 142] width 167 height 26
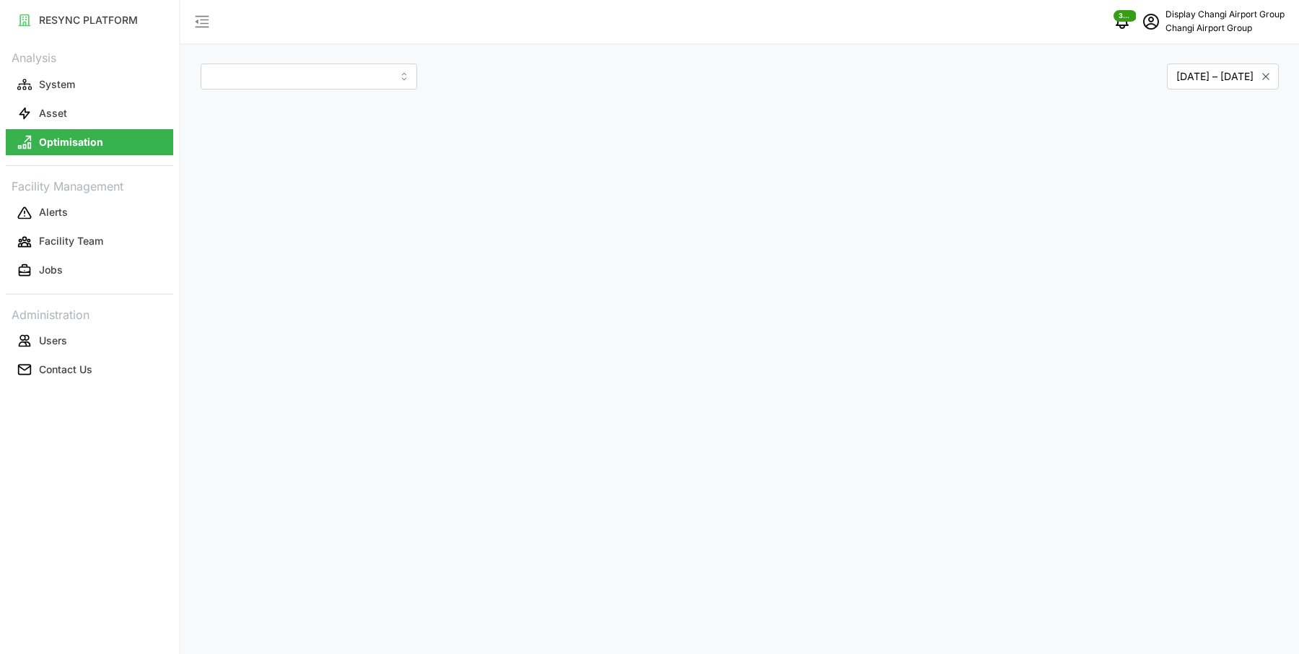
type input "Jewel"
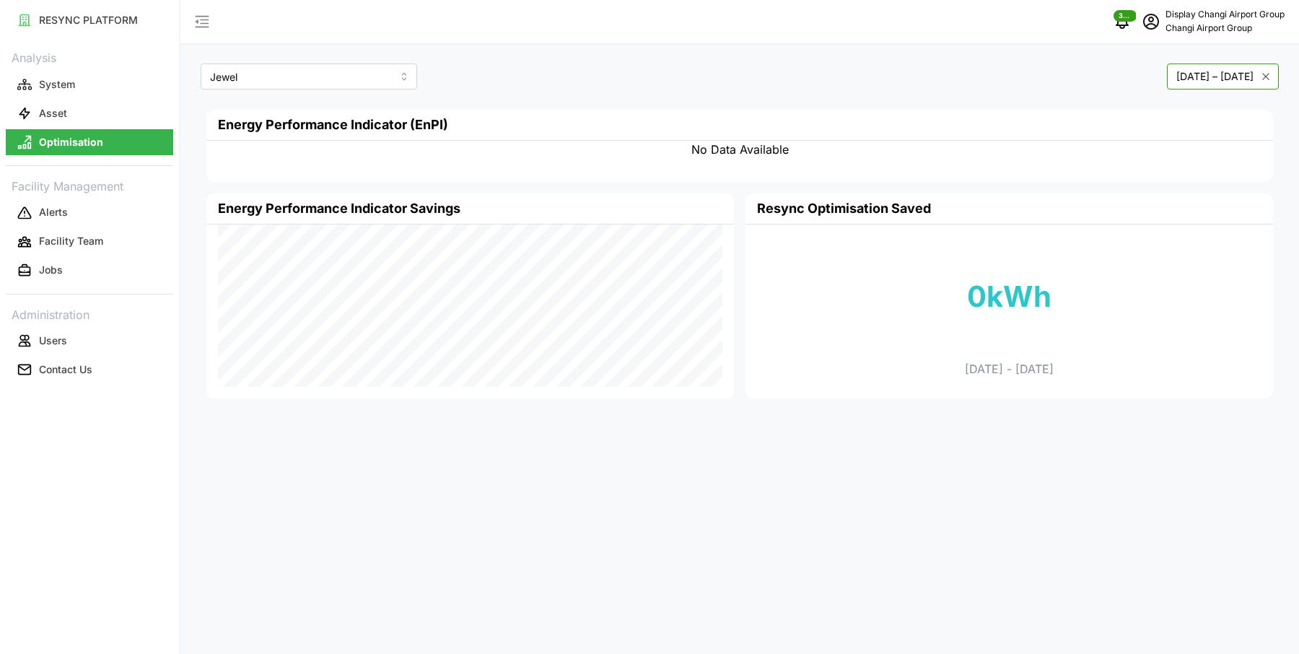
click at [1167, 73] on button "January 2025 – April 2025" at bounding box center [1223, 76] width 112 height 26
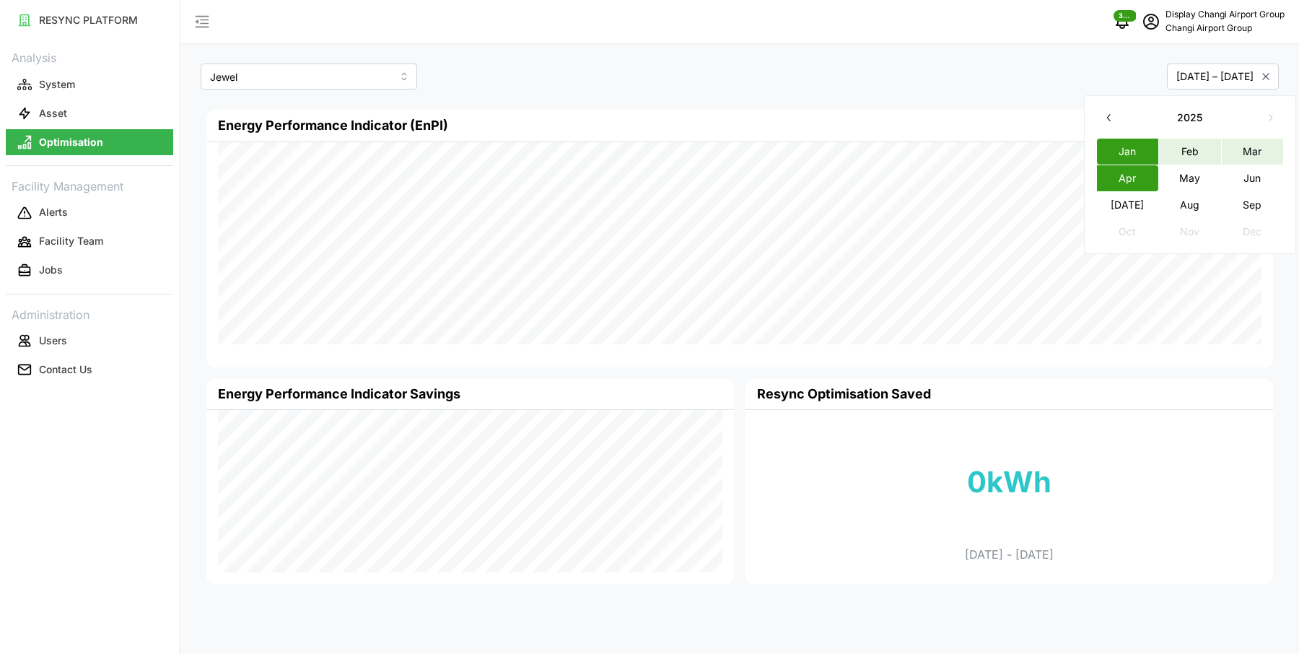
click at [1132, 153] on button "Jan" at bounding box center [1128, 151] width 62 height 26
click at [1249, 204] on button "Sep" at bounding box center [1252, 204] width 62 height 26
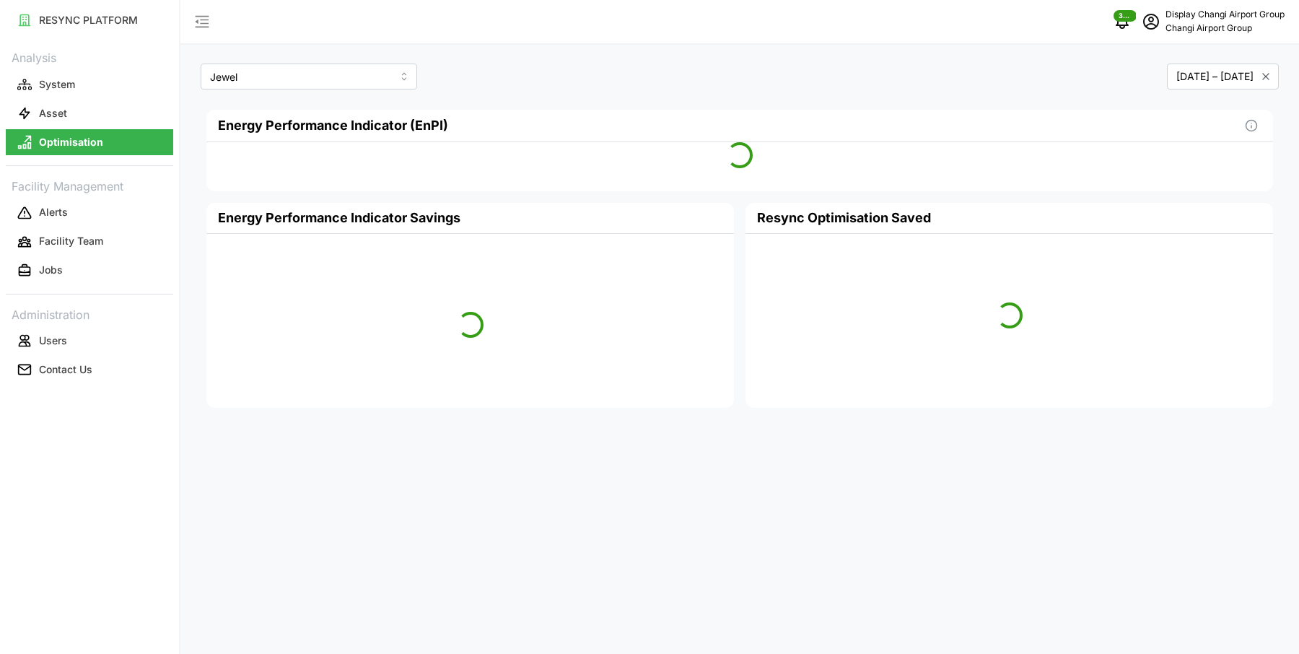
click at [935, 68] on div "January 2025 – September 2025" at bounding box center [1011, 76] width 533 height 26
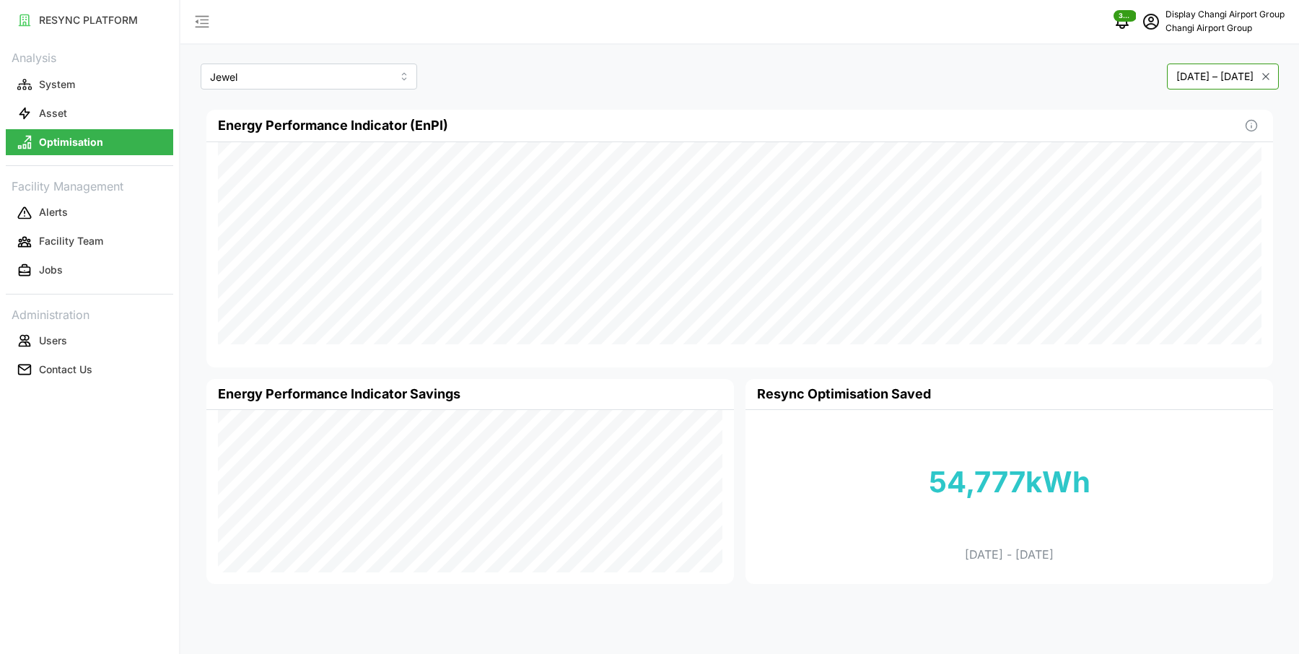
click at [1167, 79] on button "January 2025 – September 2025" at bounding box center [1223, 76] width 112 height 26
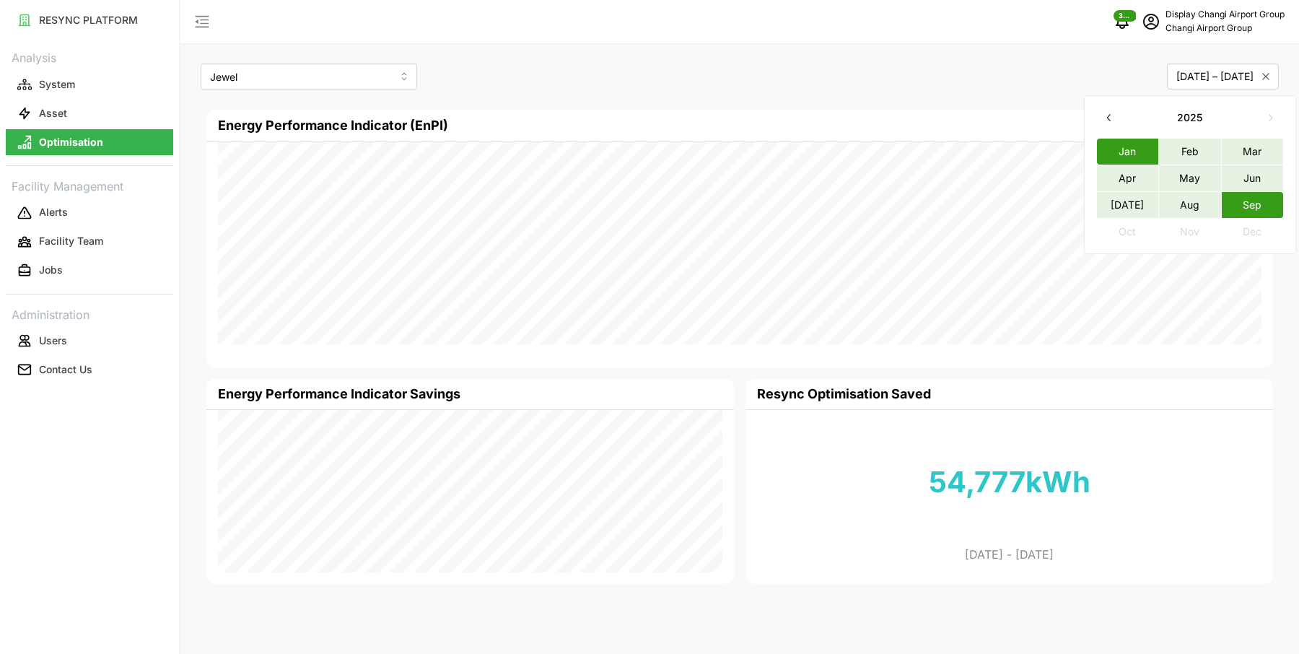
click at [1148, 201] on button "Jul" at bounding box center [1128, 204] width 62 height 26
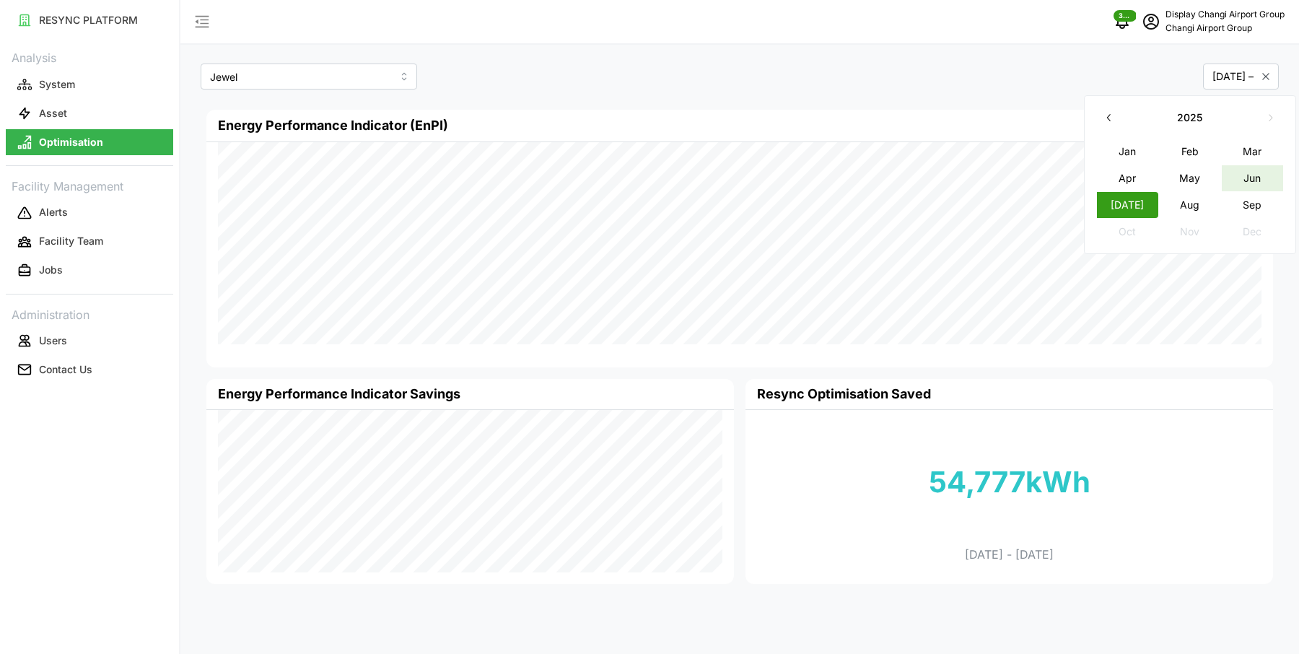
click at [1257, 182] on button "Jun" at bounding box center [1252, 177] width 62 height 26
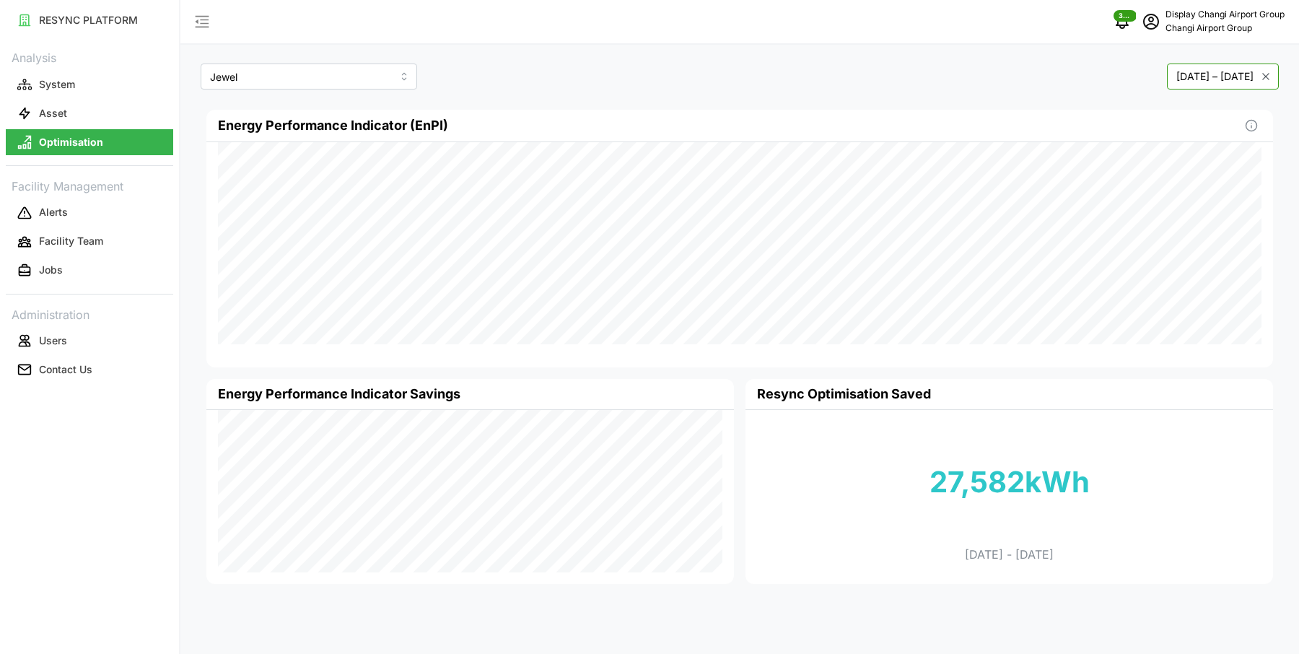
click at [1184, 74] on button "June 2025 – July 2025" at bounding box center [1223, 76] width 112 height 26
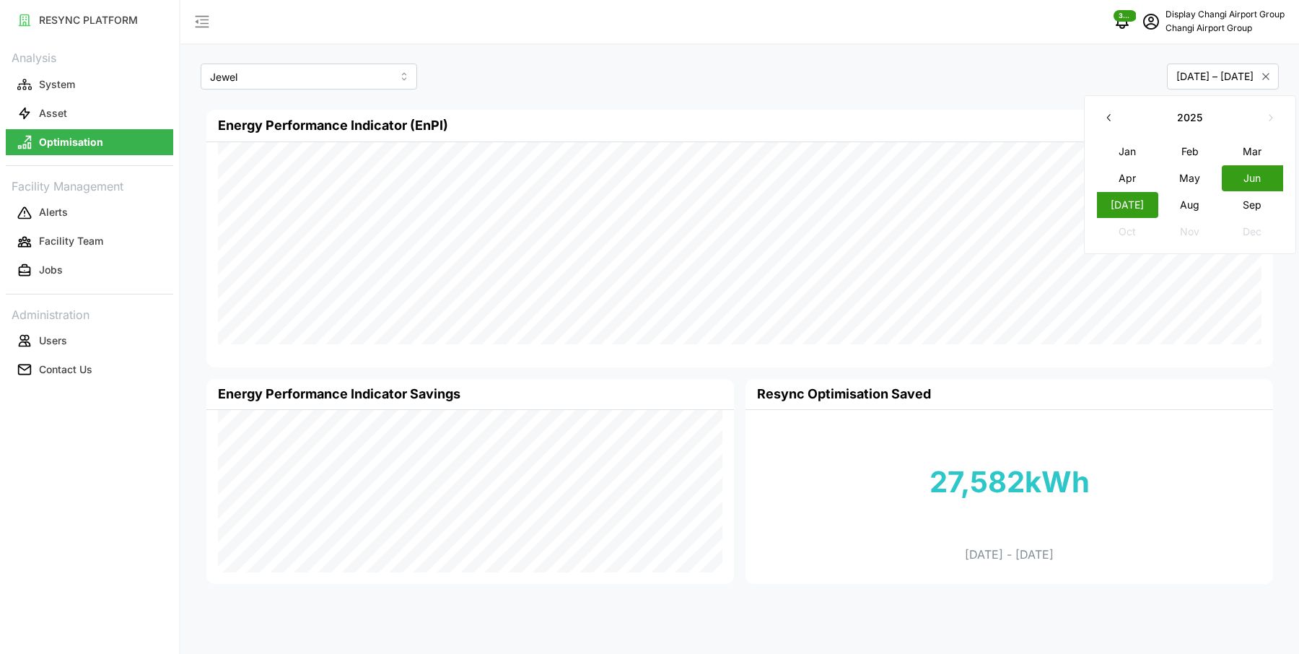
click at [1211, 203] on button "Aug" at bounding box center [1190, 204] width 62 height 26
click at [1252, 178] on button "Jun" at bounding box center [1252, 177] width 62 height 26
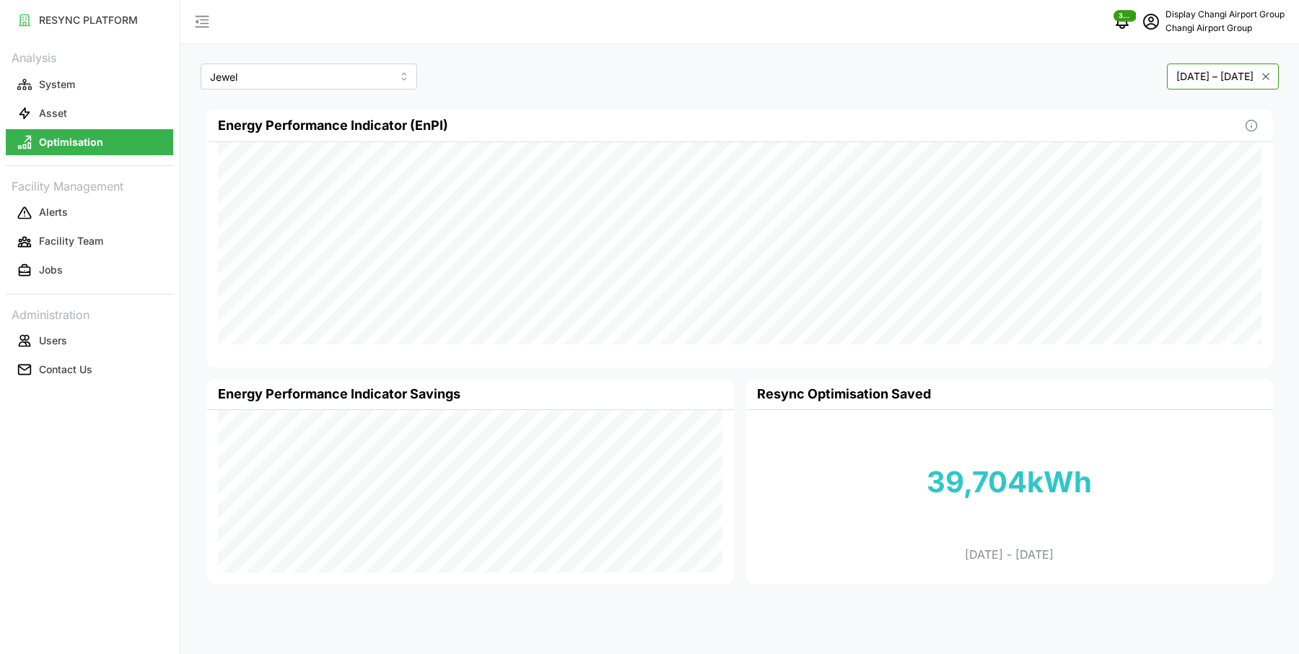
click at [1188, 79] on button "June 2025 – August 2025" at bounding box center [1223, 76] width 112 height 26
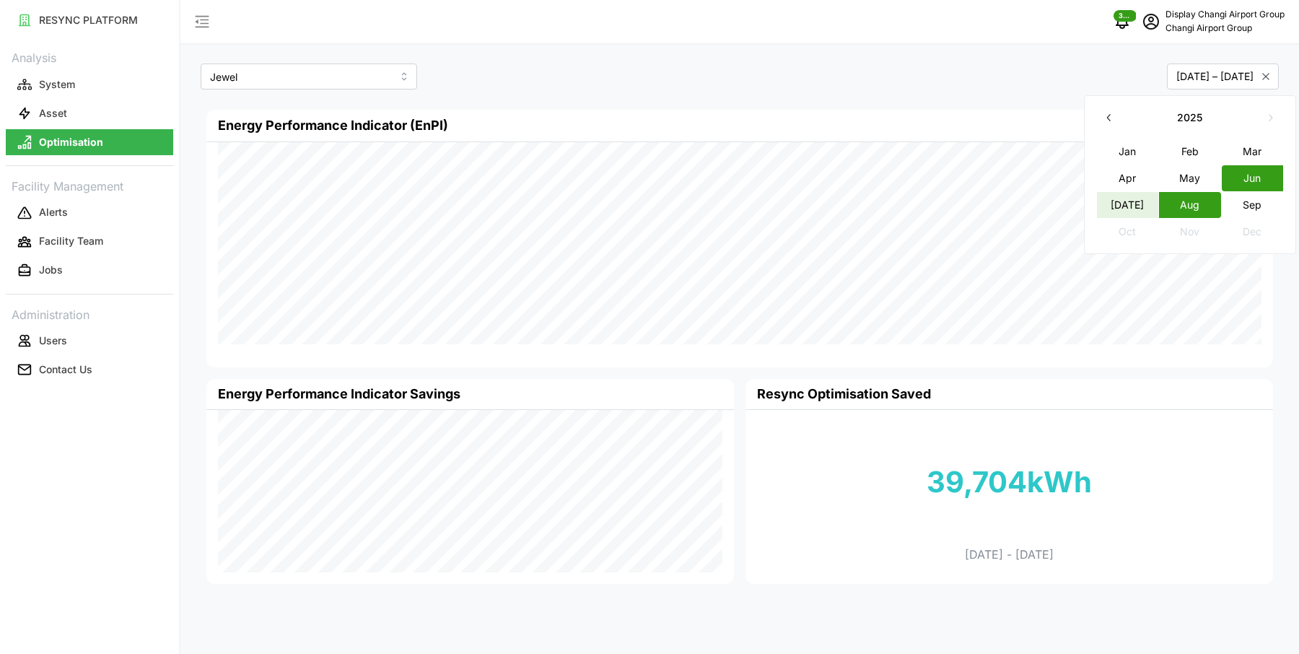
click at [1257, 172] on button "Jun" at bounding box center [1252, 177] width 62 height 26
click at [1258, 195] on button "Sep" at bounding box center [1252, 204] width 62 height 26
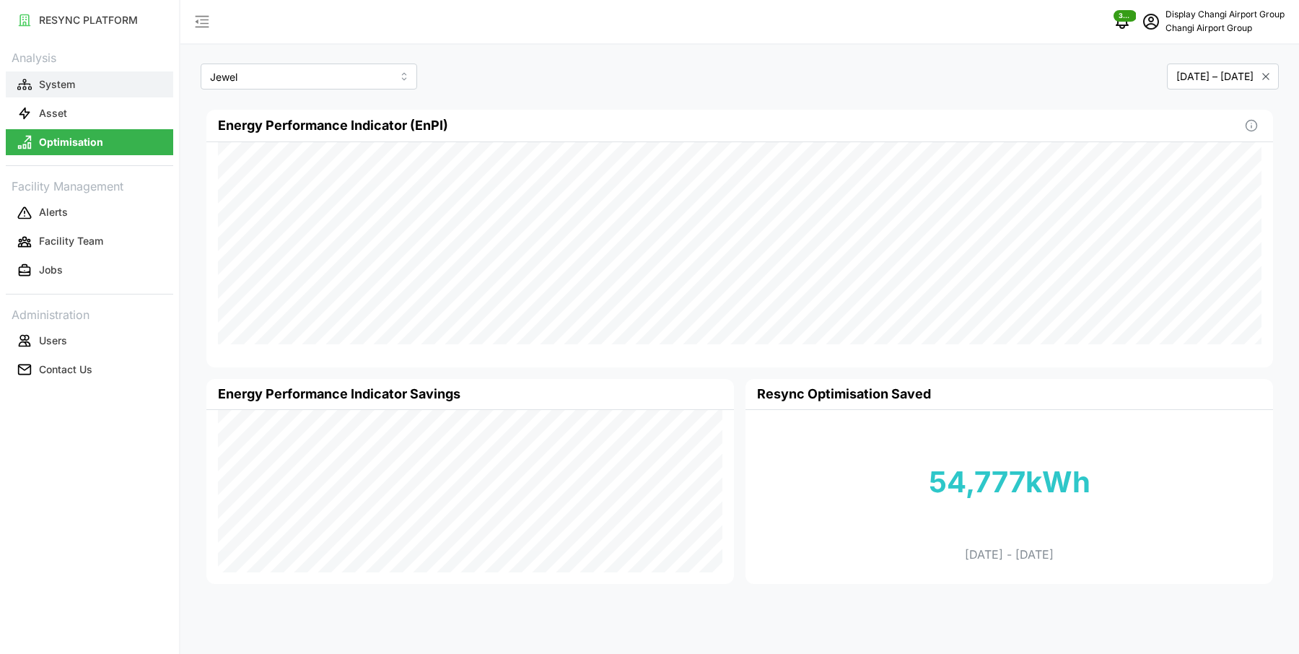
click at [22, 76] on button "System" at bounding box center [89, 84] width 167 height 26
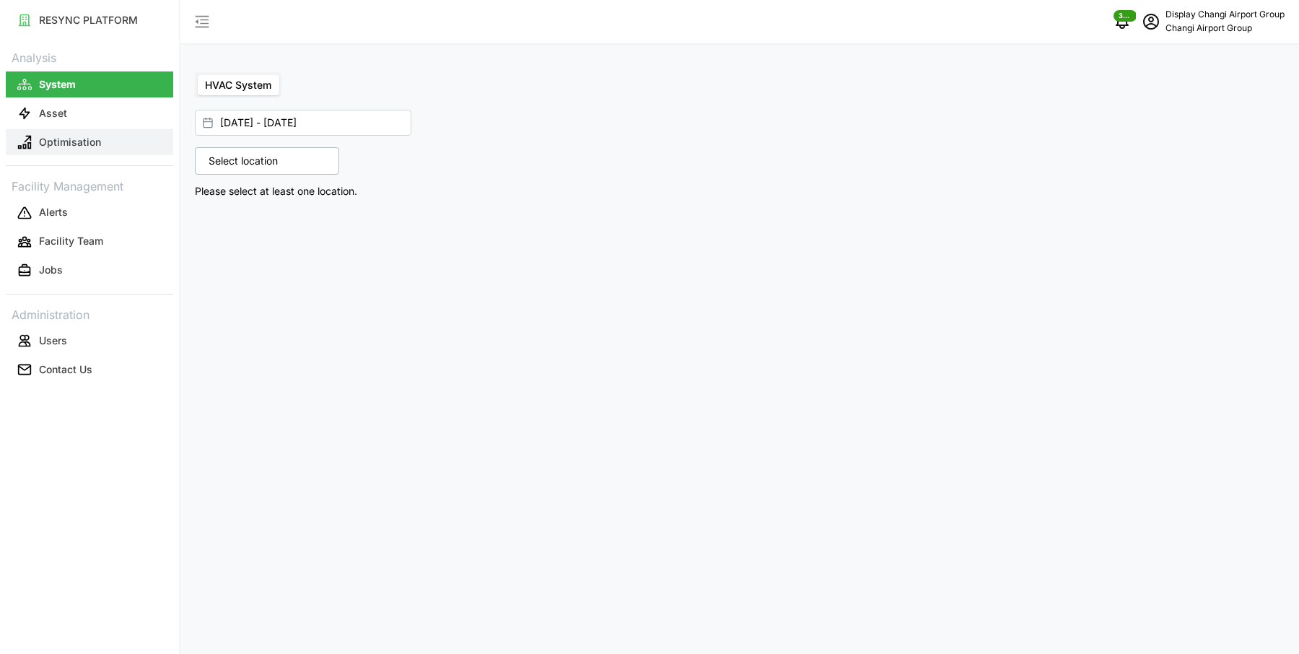
click at [63, 145] on p "Optimisation" at bounding box center [70, 142] width 62 height 14
